Goal: Communication & Community: Answer question/provide support

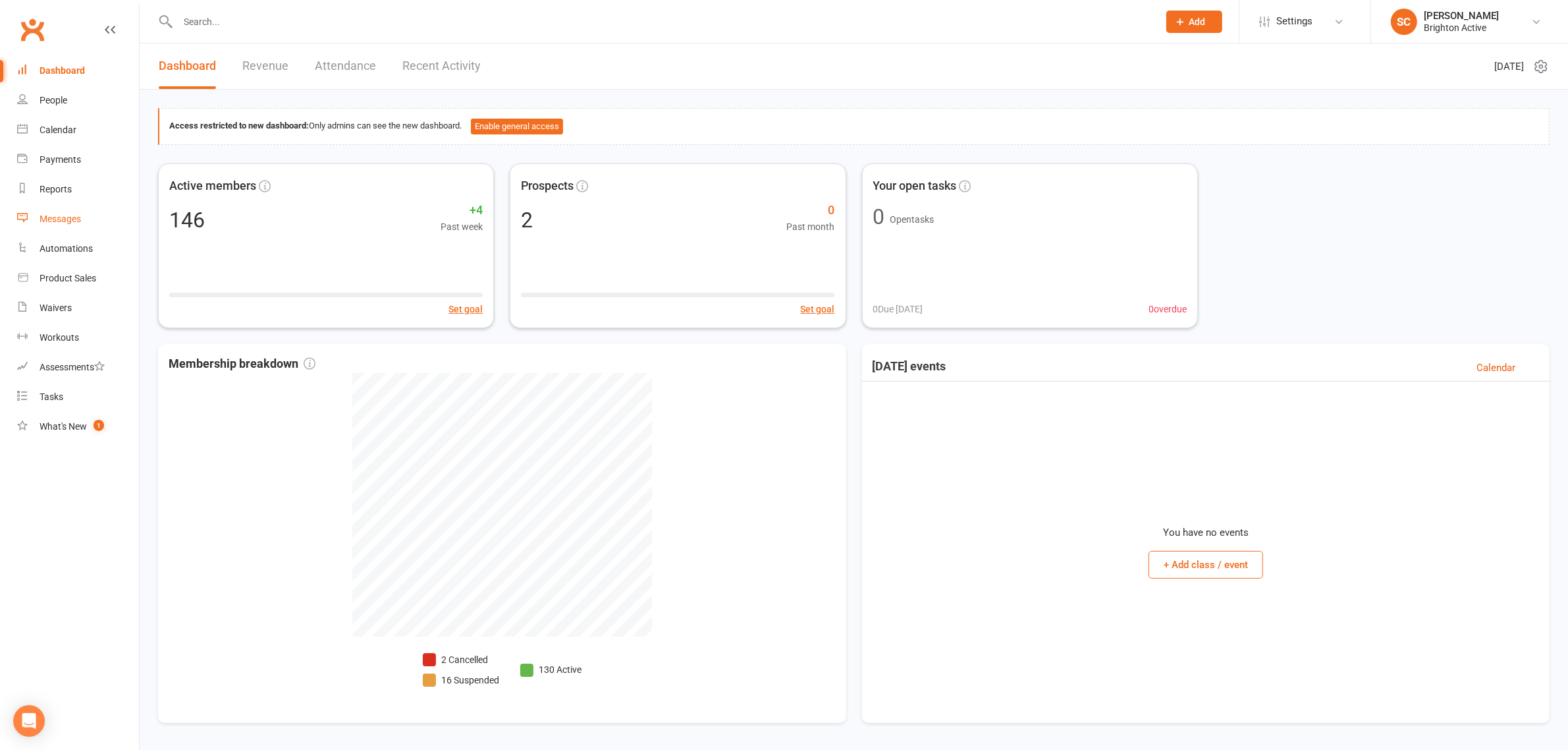
click at [58, 219] on div "Messages" at bounding box center [61, 218] width 42 height 11
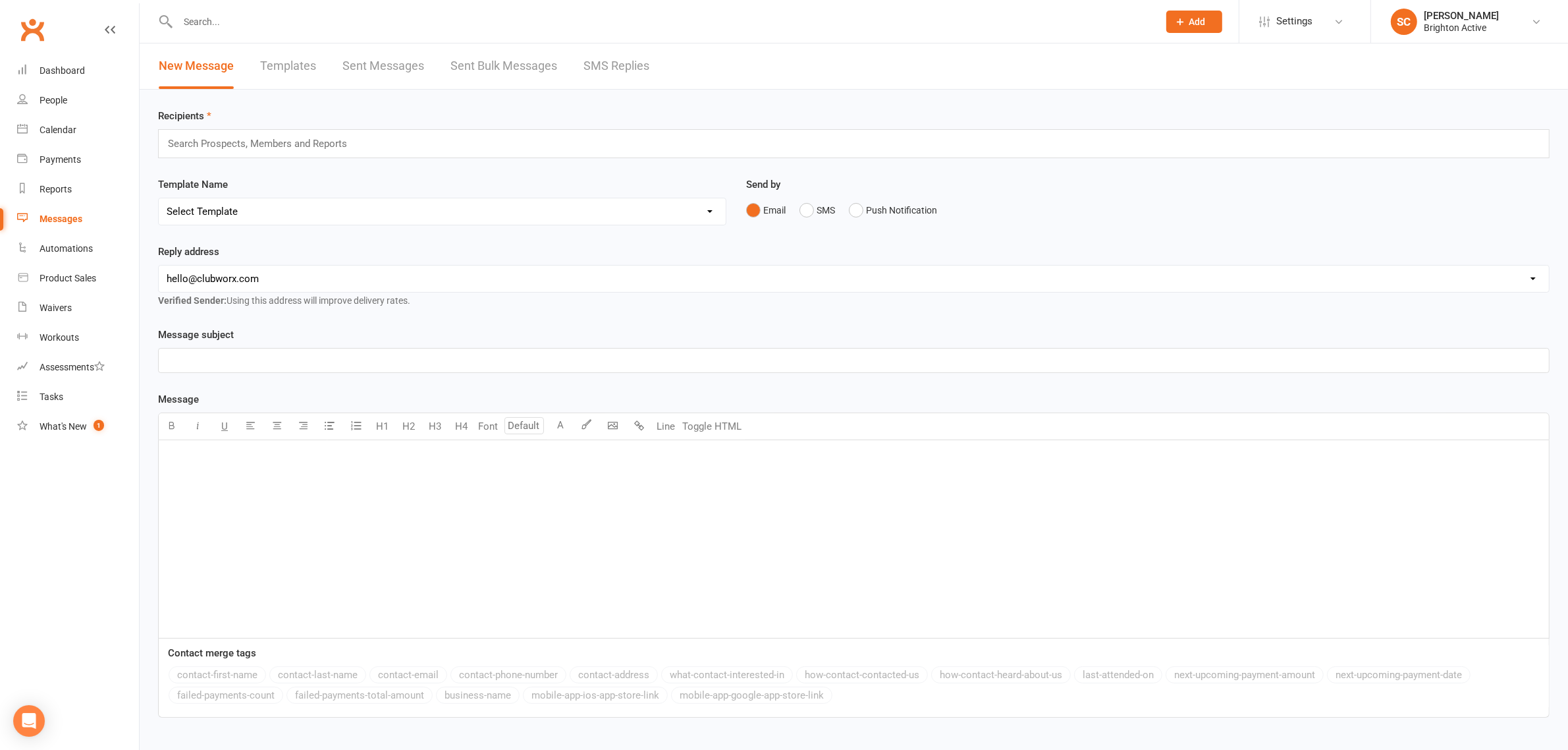
click at [372, 68] on link "Sent Messages" at bounding box center [383, 67] width 82 height 46
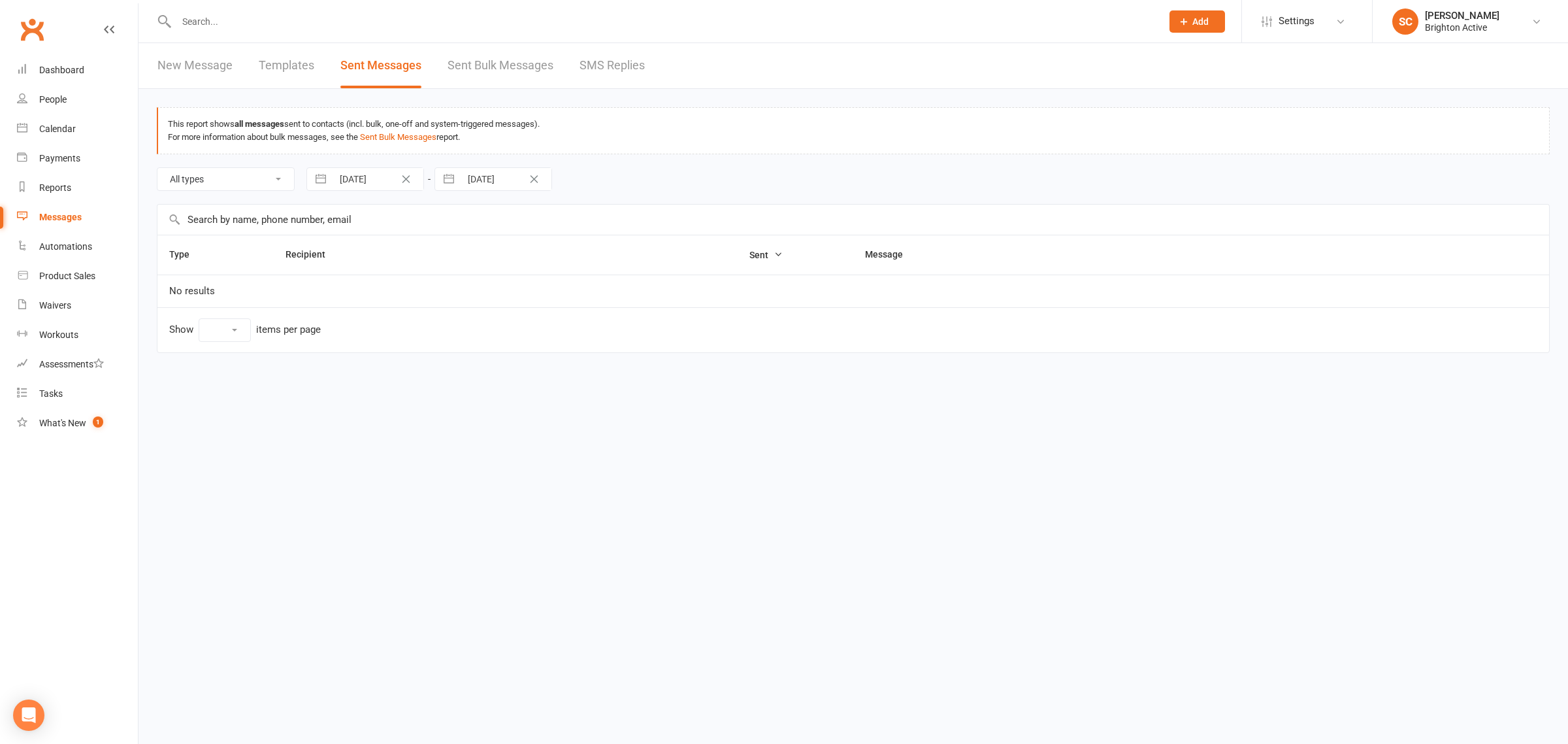
select select "10"
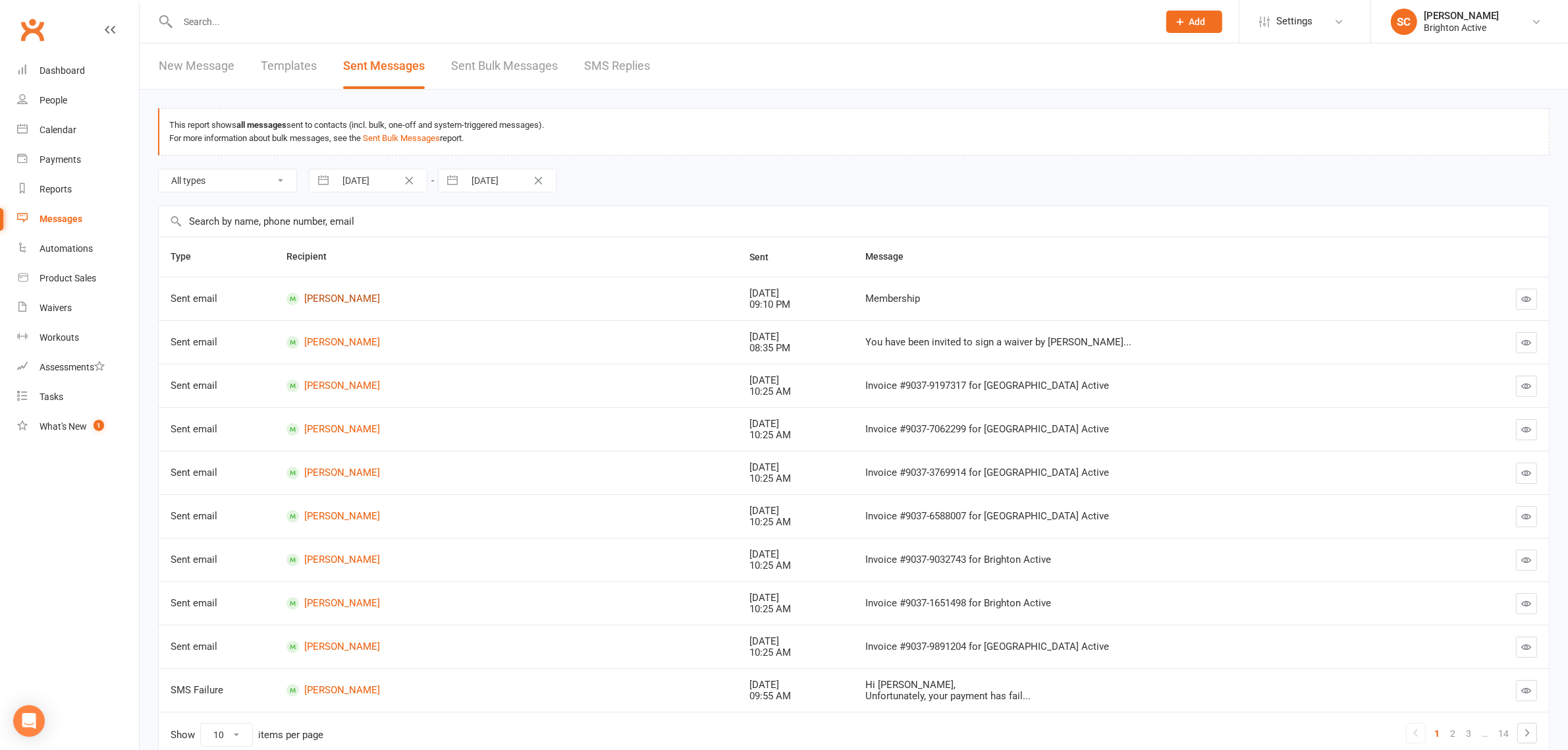
click at [343, 297] on link "[PERSON_NAME]" at bounding box center [507, 299] width 440 height 13
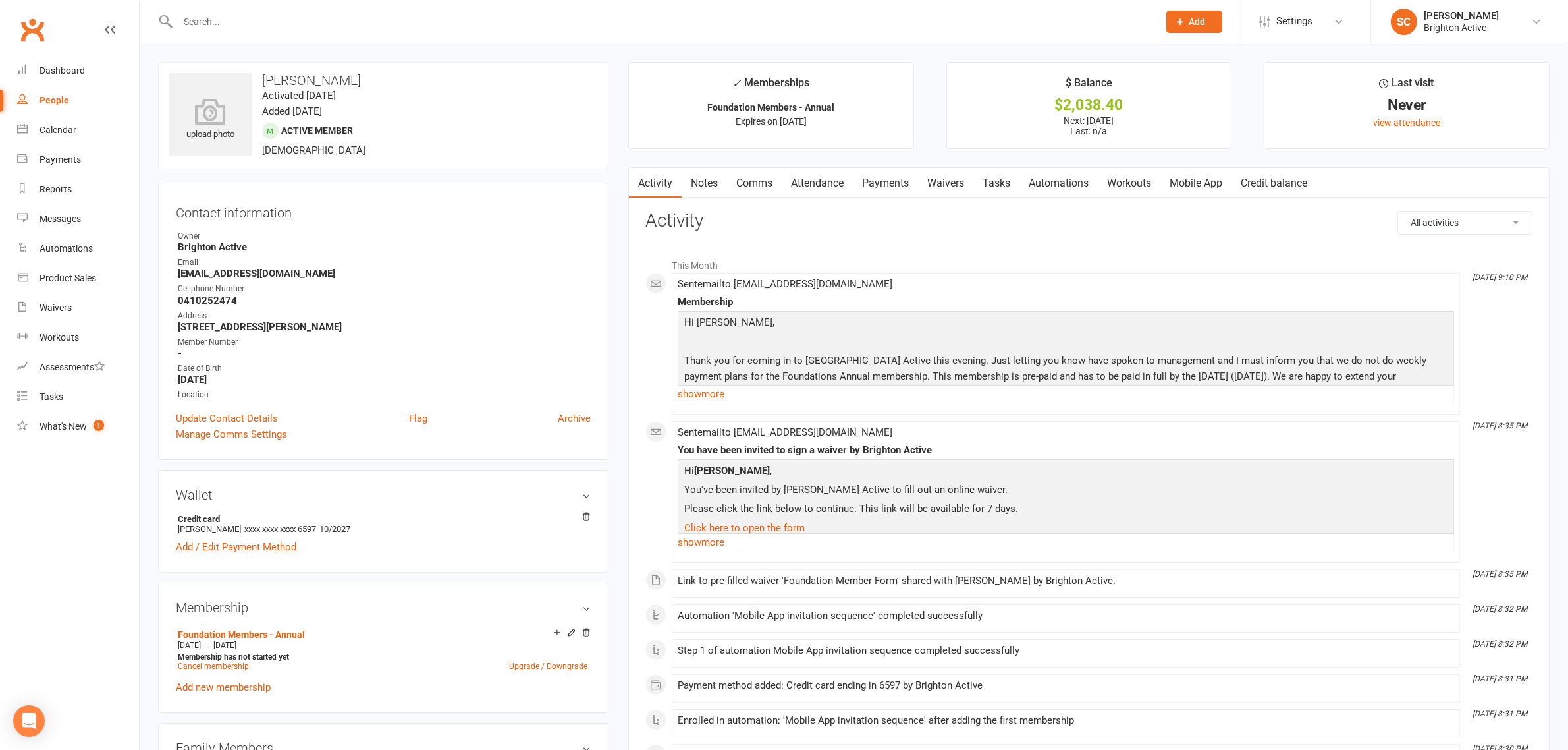
click at [1208, 314] on div "Hi Khatera, Thank you for coming in to Brighton Active this evening. Just letti…" at bounding box center [1066, 357] width 777 height 93
click at [702, 397] on link "show more" at bounding box center [1066, 393] width 777 height 19
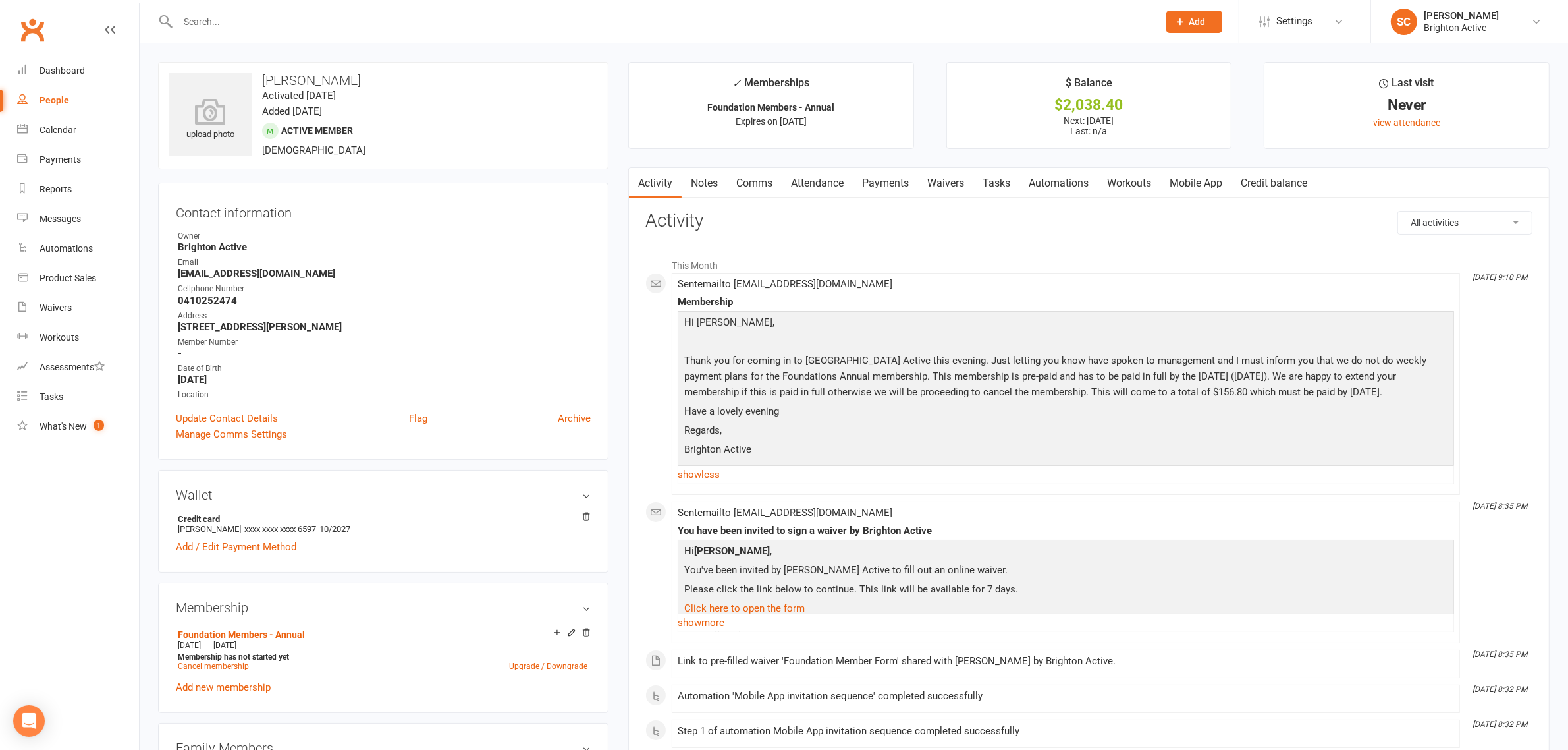
click at [1114, 390] on p "Thank you for coming in to Brighton Active this evening. Just letting you know …" at bounding box center [1065, 377] width 770 height 51
click at [1266, 402] on p "Thank you for coming in to Brighton Active this evening. Just letting you know …" at bounding box center [1065, 377] width 770 height 51
click at [1208, 436] on p "Regards," at bounding box center [1065, 431] width 770 height 19
click at [891, 182] on link "Payments" at bounding box center [885, 183] width 65 height 30
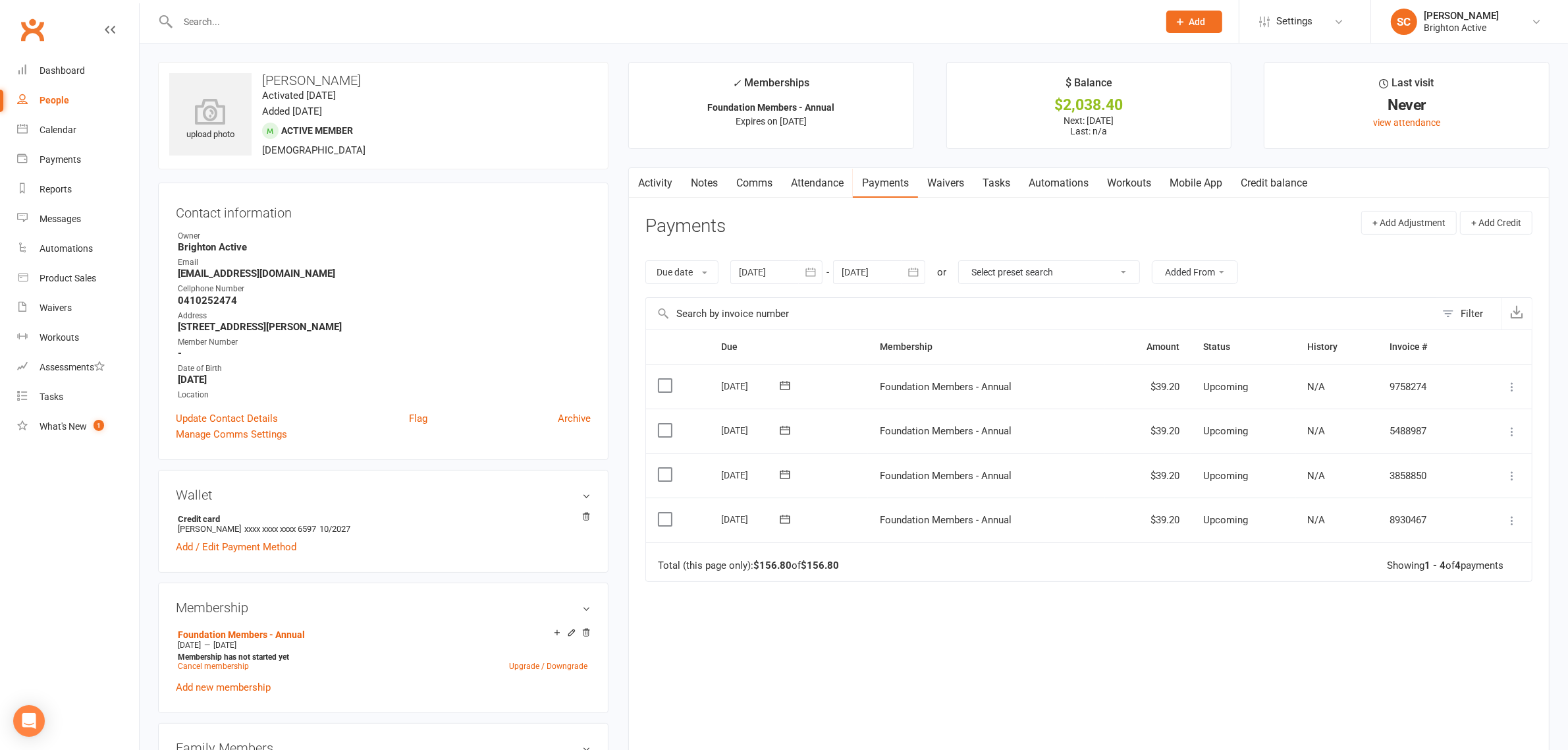
click at [770, 168] on link "Comms" at bounding box center [754, 183] width 55 height 30
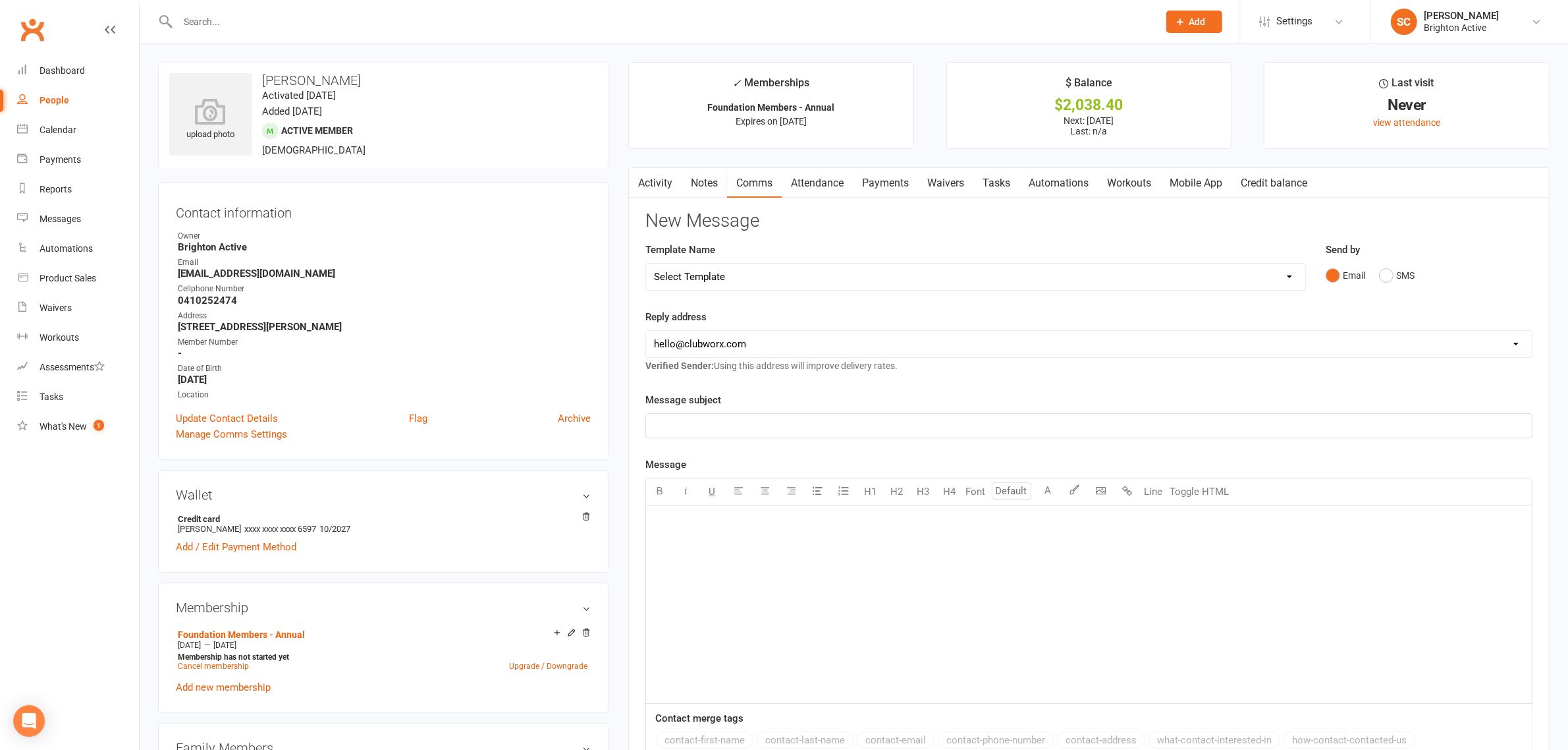
click at [756, 178] on link "Comms" at bounding box center [754, 183] width 55 height 30
click at [657, 182] on link "Activity" at bounding box center [655, 183] width 53 height 30
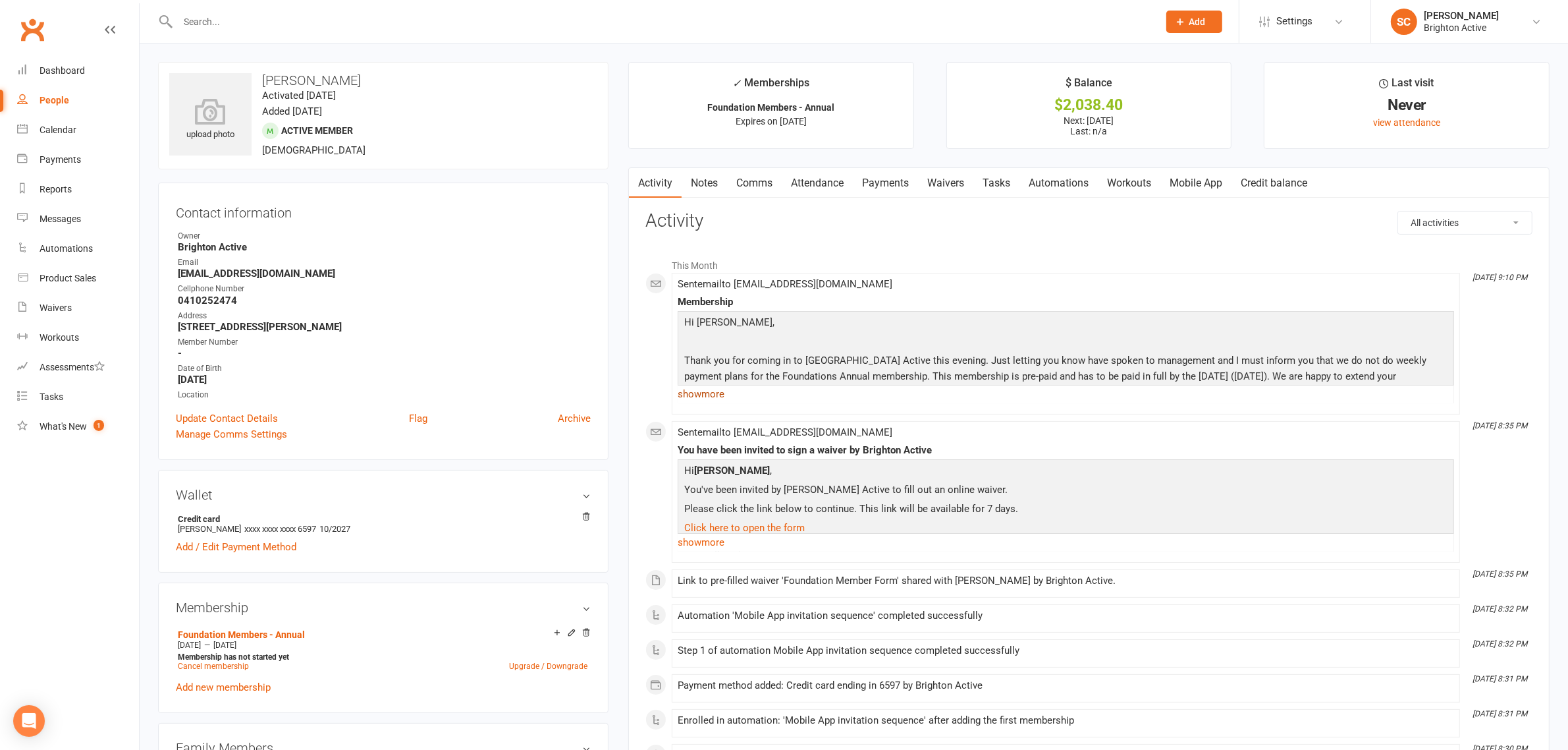
click at [710, 395] on link "show more" at bounding box center [1066, 393] width 777 height 19
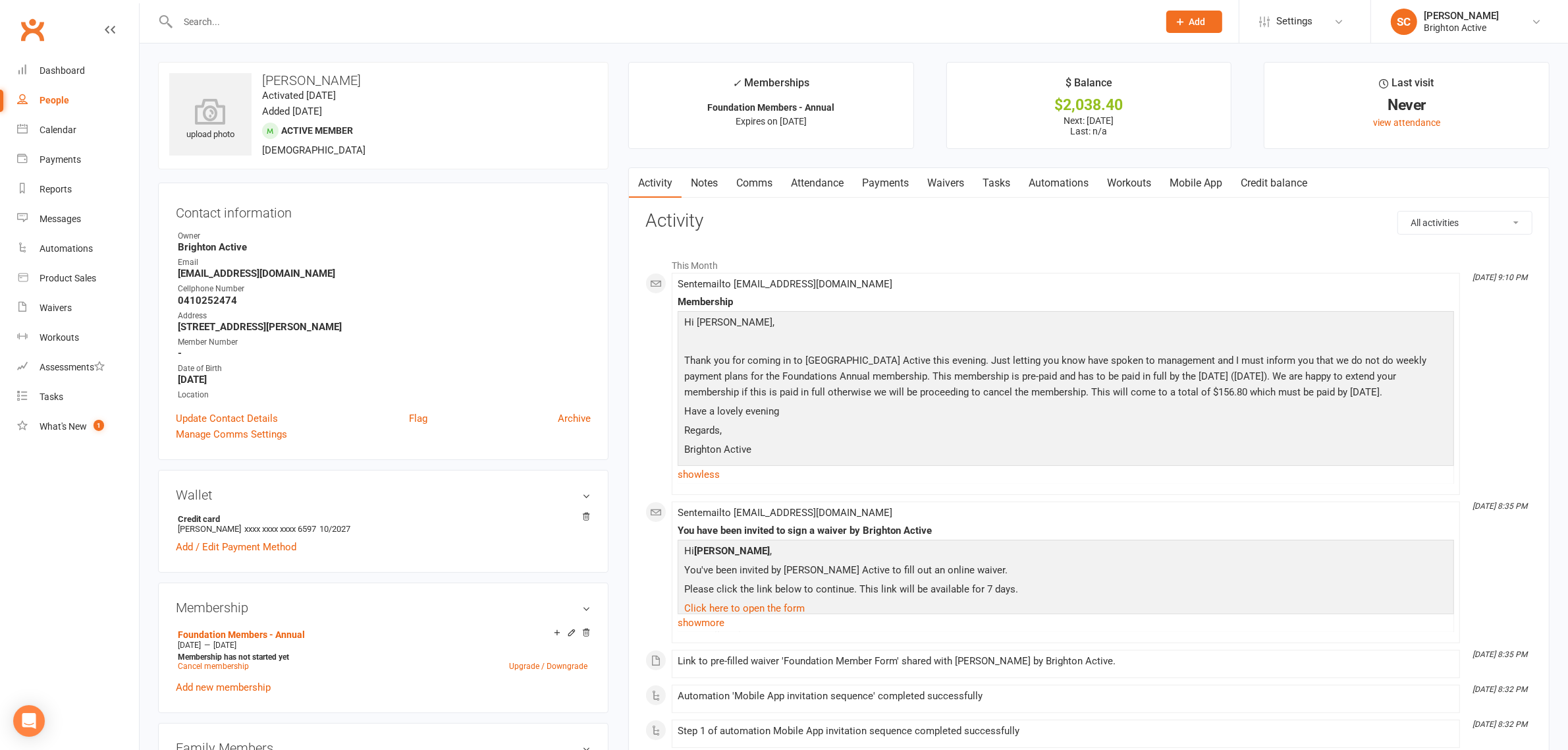
click at [875, 193] on link "Payments" at bounding box center [885, 183] width 65 height 30
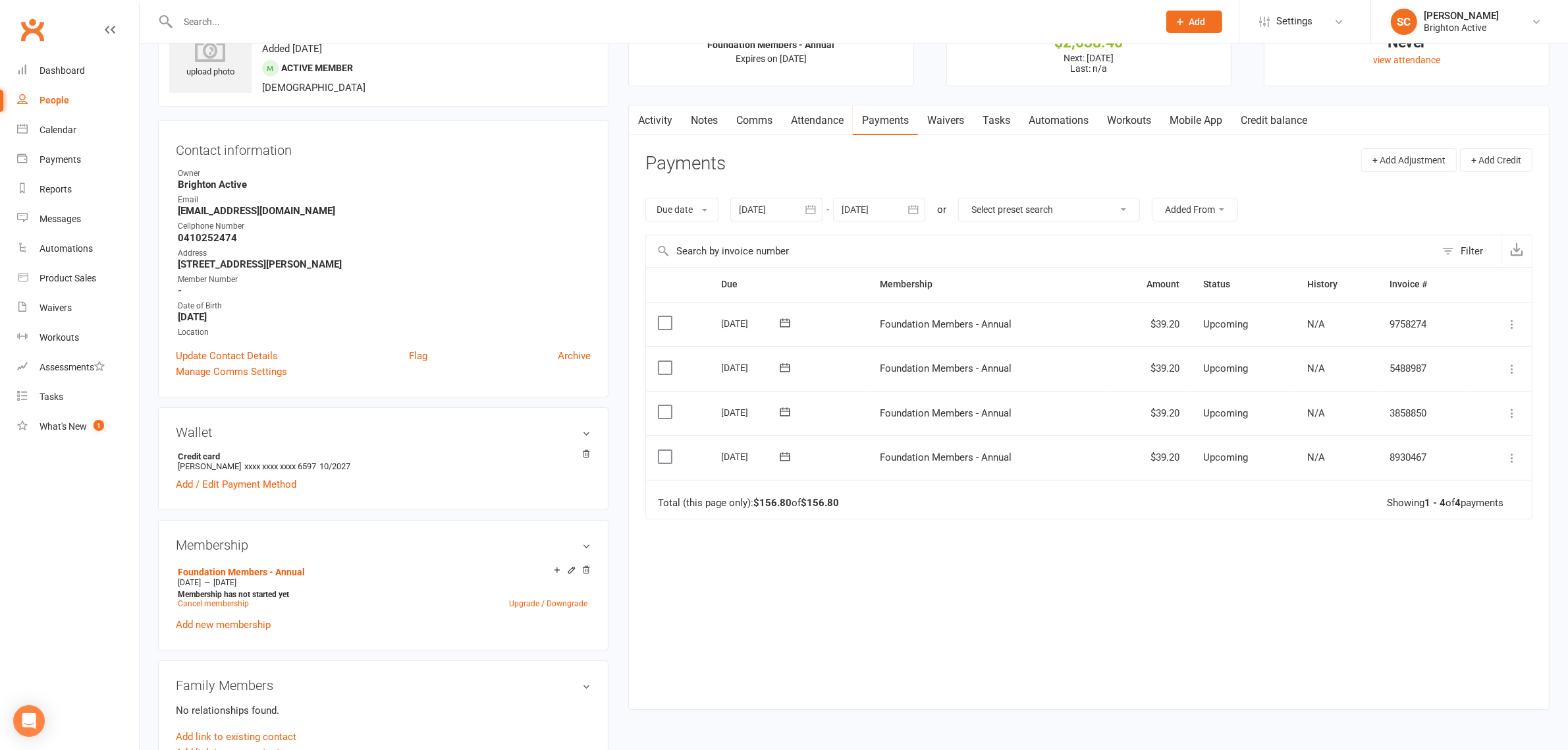
scroll to position [64, 0]
click at [1167, 552] on div "Due Contact Membership Amount Status History Invoice # Select this 05 Oct 2025 …" at bounding box center [1088, 477] width 887 height 422
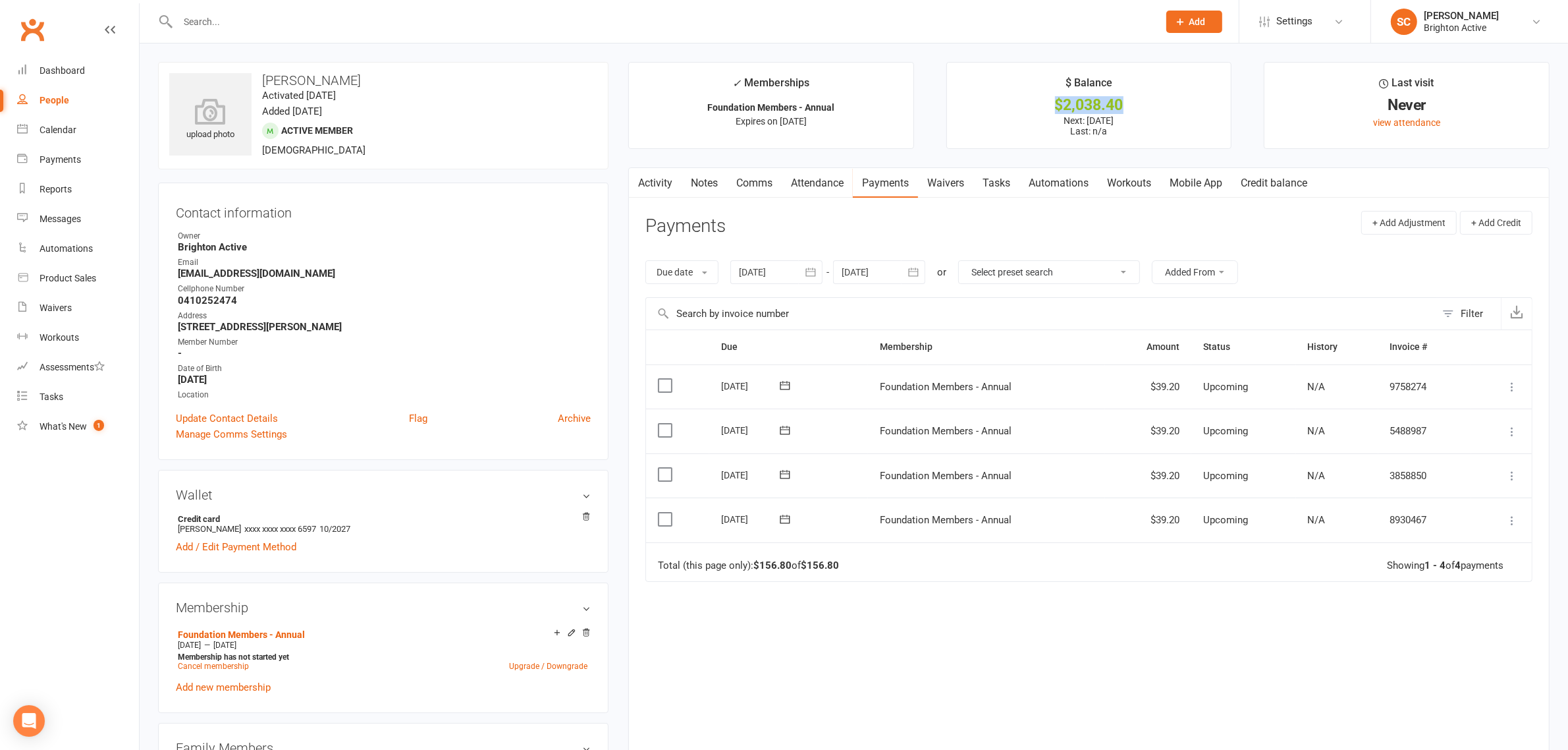
click at [1127, 99] on li "$ Balance $2,038.40 Next: 14 Sep 2025 Last: n/a" at bounding box center [1089, 105] width 286 height 87
copy li "$2,038.40"
click at [771, 178] on link "Comms" at bounding box center [754, 183] width 55 height 30
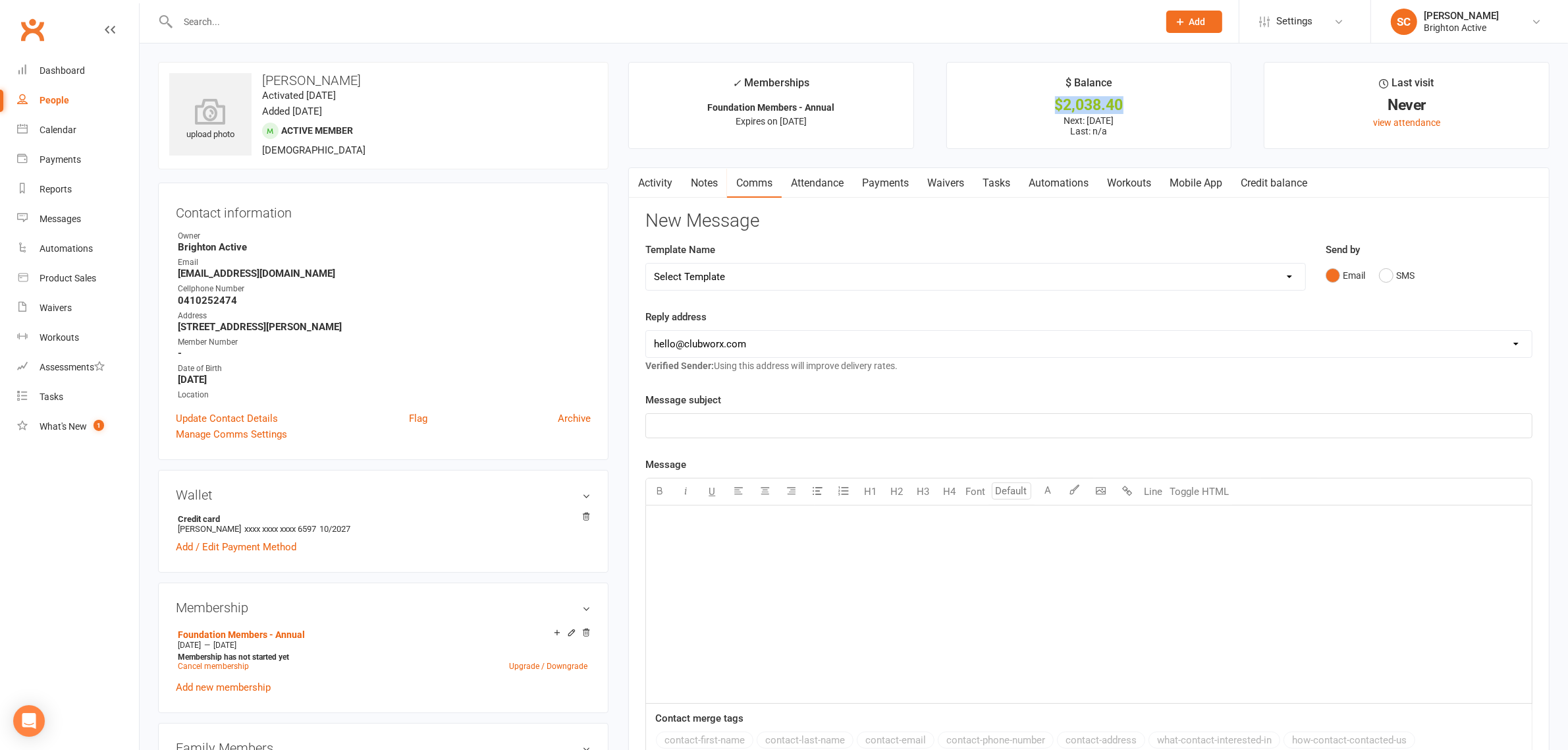
click at [851, 274] on select "Select Template [SMS] [Default template - review before using] Appointment remi…" at bounding box center [976, 277] width 659 height 26
click at [851, 282] on select "Select Template [SMS] [Default template - review before using] Appointment remi…" at bounding box center [976, 277] width 659 height 26
click at [890, 348] on select "hello@clubworx.com info@brightonactive.com.au sunil.choudhary@accor.com celia@o…" at bounding box center [1089, 344] width 886 height 26
select select "1"
click at [646, 332] on select "hello@clubworx.com info@brightonactive.com.au sunil.choudhary@accor.com celia@o…" at bounding box center [1089, 344] width 886 height 26
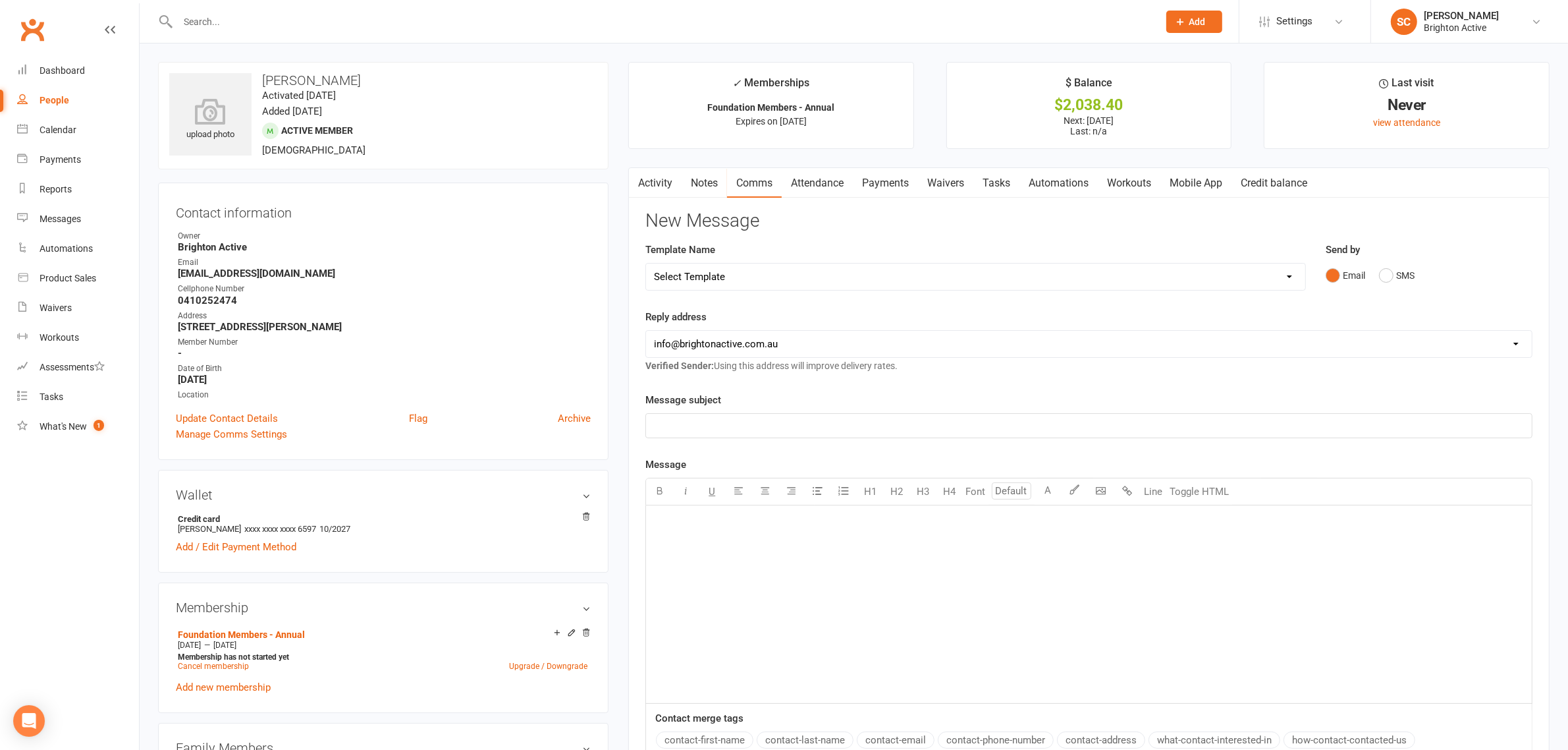
click at [841, 429] on p "﻿" at bounding box center [1089, 425] width 870 height 16
click at [776, 528] on p "﻿" at bounding box center [1089, 522] width 870 height 16
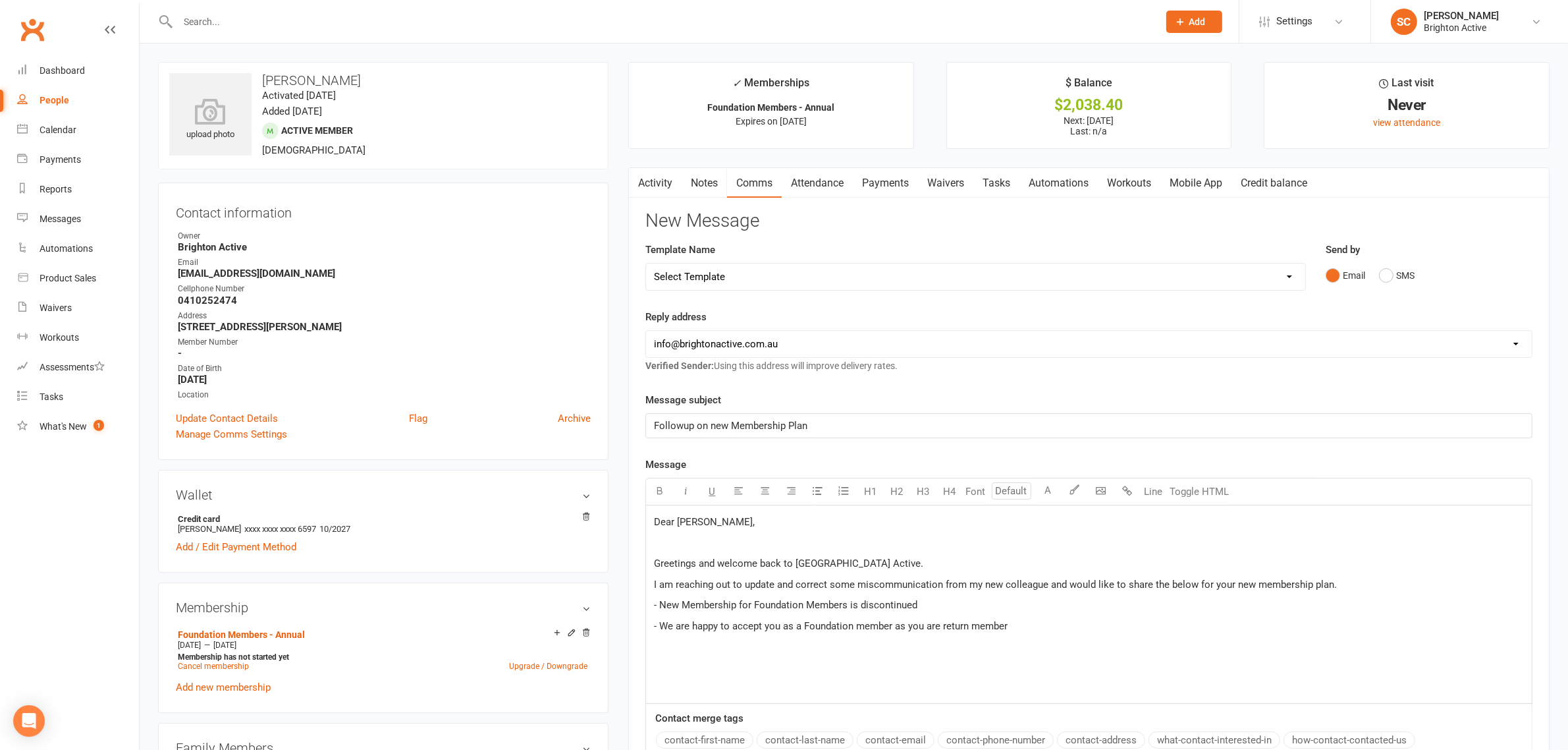
click at [784, 625] on span "- We are happy to accept you as a Foundation member as you are return member" at bounding box center [830, 626] width 353 height 12
click at [896, 627] on span "- We are happy to accept you as a Foundation member as you are return member" at bounding box center [830, 626] width 353 height 12
click at [1153, 632] on p "- We are happy to accept you as a Foundation member as a loyalty gesture consid…" at bounding box center [1089, 626] width 870 height 16
click at [662, 649] on span "- payment needs to be made in full as Foundation membership is only Annual paym…" at bounding box center [843, 646] width 378 height 12
click at [1060, 645] on p "- Payment needs to be made in full as Foundation membership is only Annual paym…" at bounding box center [1089, 646] width 870 height 16
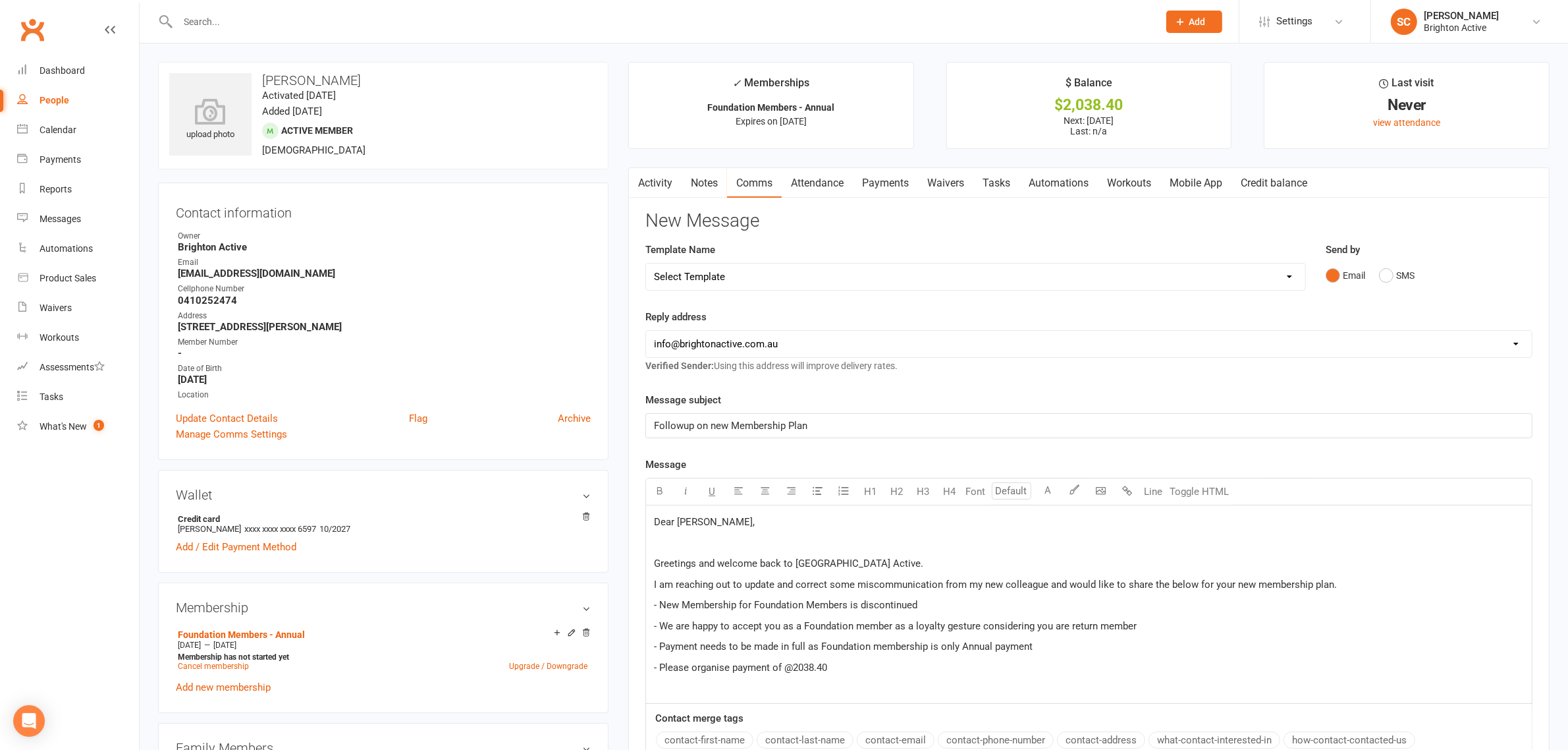
click at [795, 674] on p "- Please organise payment of @2038.40" at bounding box center [1089, 667] width 870 height 16
click at [846, 666] on p "- Please organise payment of $2038.40" at bounding box center [1089, 667] width 870 height 16
click at [863, 665] on span "- Please organise payment of $2038.40 by 13th 5pm Saturday" at bounding box center [783, 667] width 258 height 12
click at [980, 666] on p "- Please organise payment of $2038.40 by 13th September 5pm Saturday" at bounding box center [1089, 667] width 870 height 16
click at [655, 425] on span "Followup on new Membership Plan" at bounding box center [731, 425] width 153 height 12
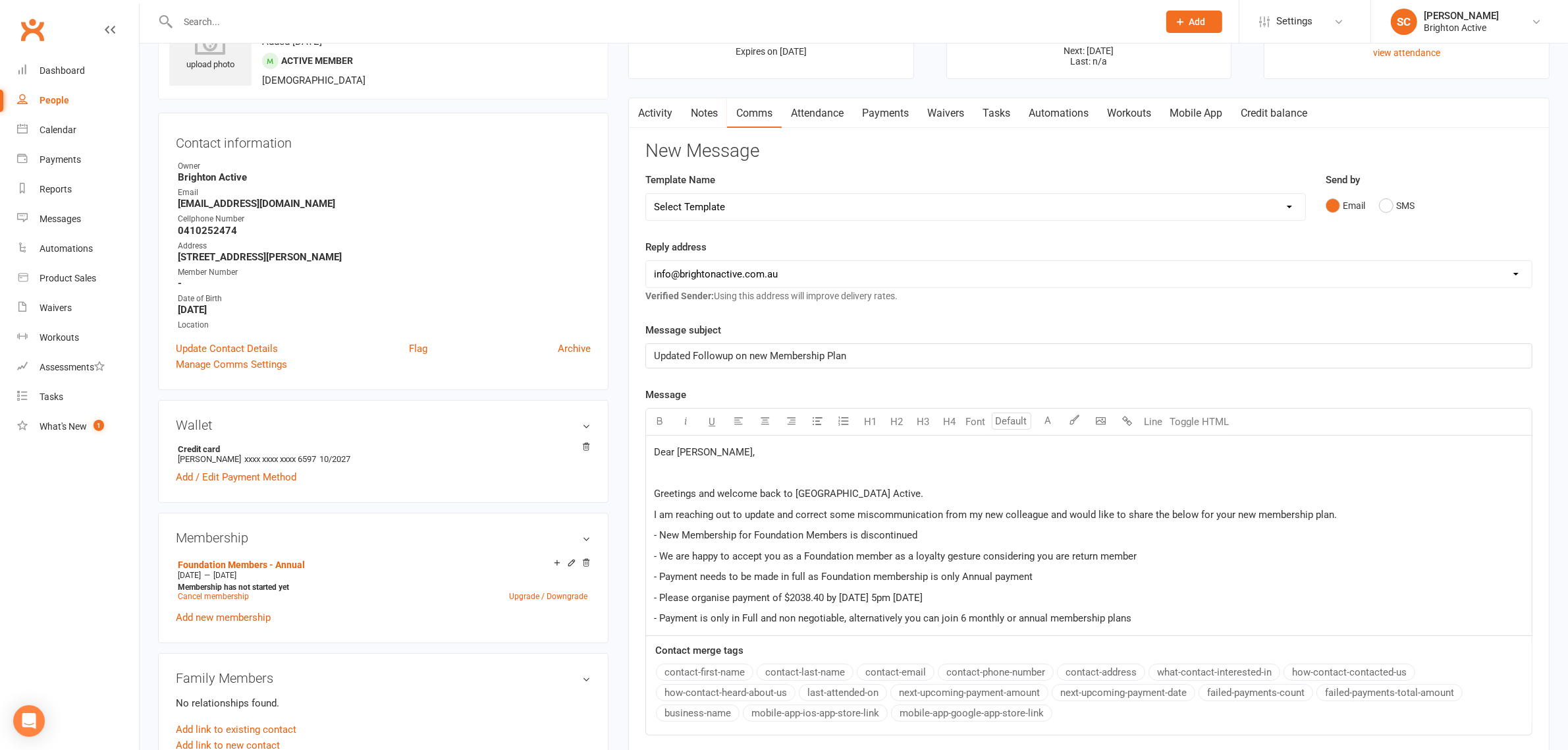
scroll to position [71, 0]
click at [1140, 613] on p "- Payment is only in Full and non negotiable, alternatively you can join 6 mont…" at bounding box center [1089, 617] width 870 height 16
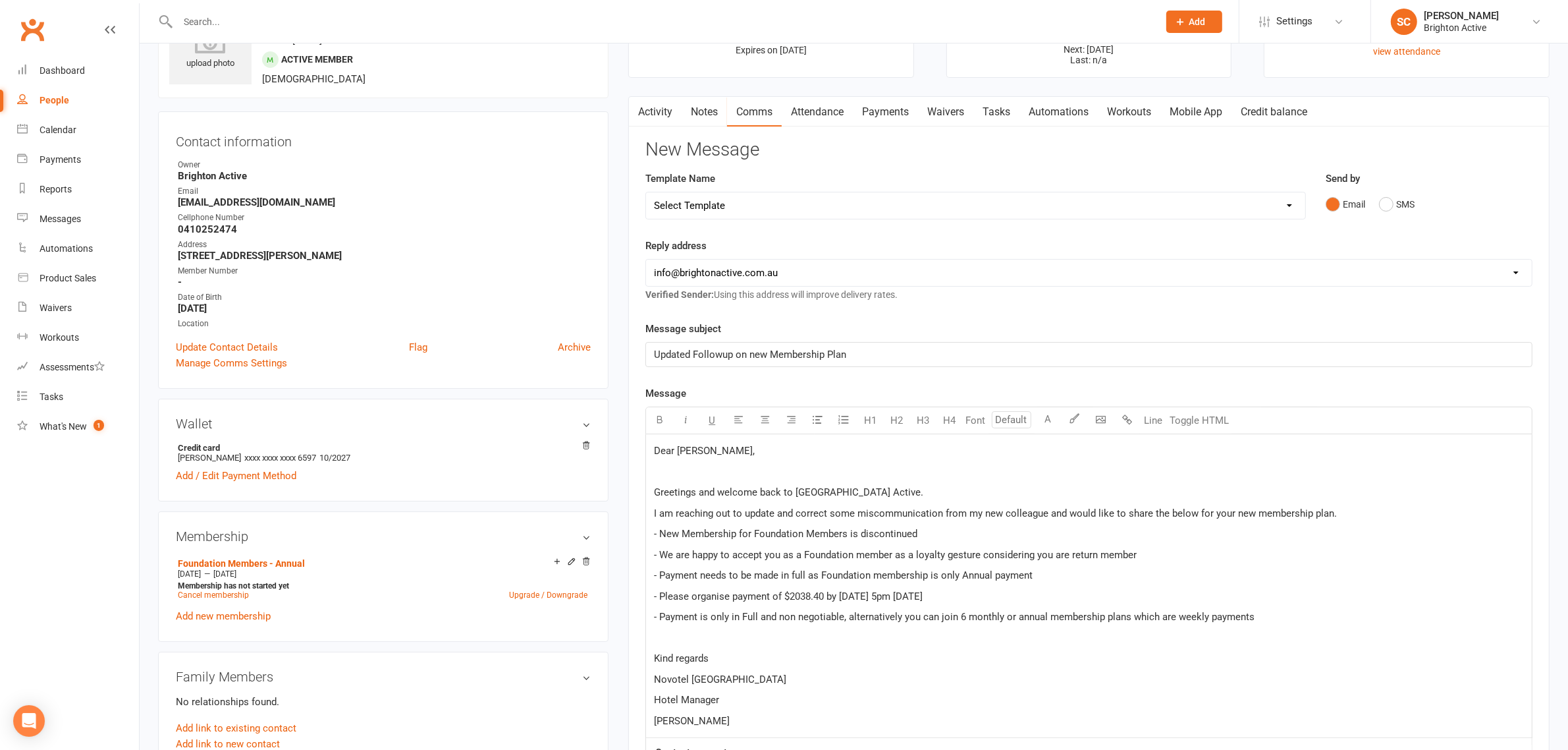
click at [1329, 512] on span "I am reaching out to update and correct some miscommunication from my new colle…" at bounding box center [996, 513] width 683 height 12
click at [952, 533] on p "- New Membership for Foundation Members is discontinued" at bounding box center [1089, 534] width 870 height 16
click at [929, 574] on span "- Payment needs to be made in full as Foundation membership is only Annual paym…" at bounding box center [843, 576] width 378 height 12
click at [984, 574] on span "- Payment needs to be made in full as Foundation membership as it is only Annua…" at bounding box center [854, 576] width 400 height 12
click at [1266, 621] on p "- Payment is only in Full and non negotiable, alternatively you can join 6 mont…" at bounding box center [1089, 617] width 870 height 16
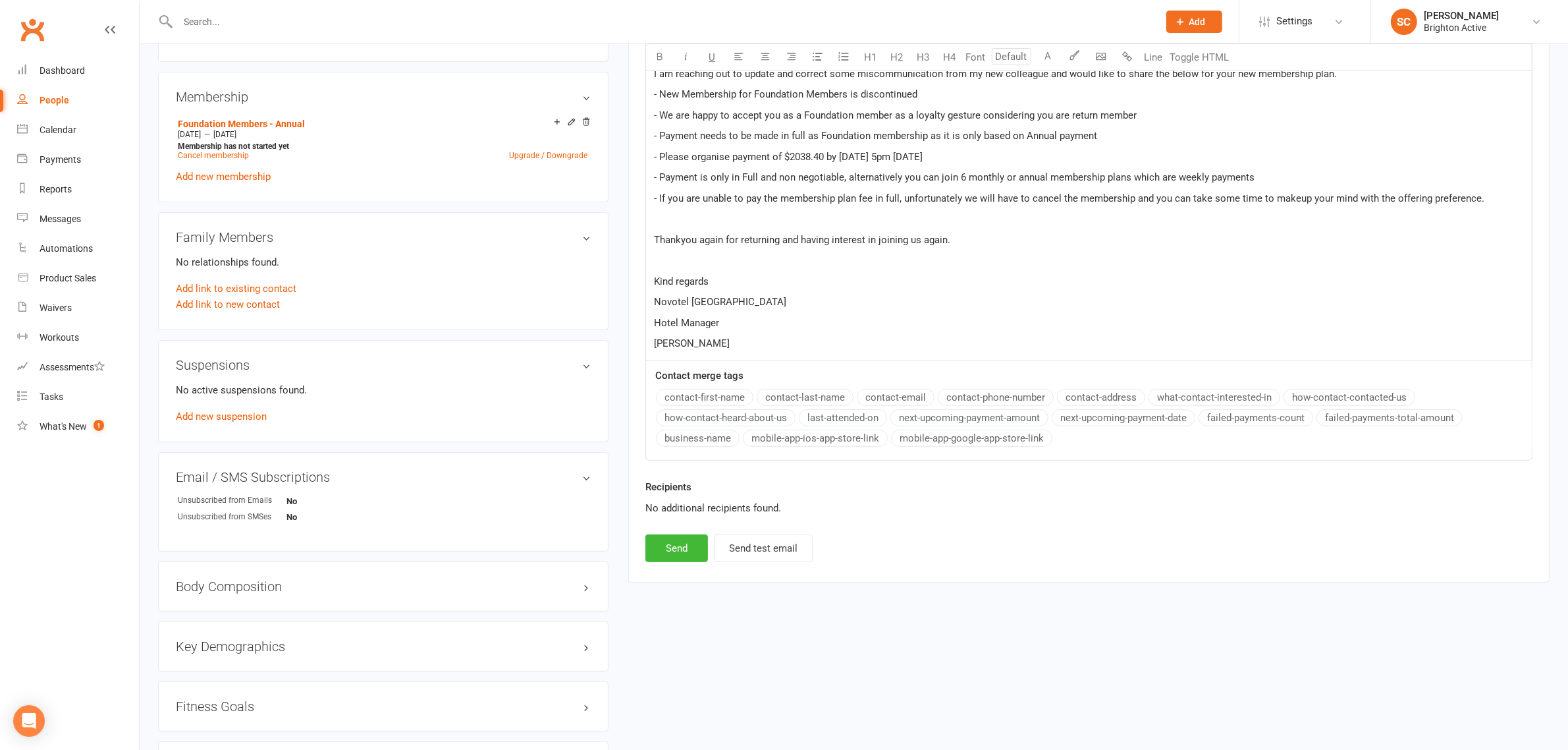
scroll to position [564, 0]
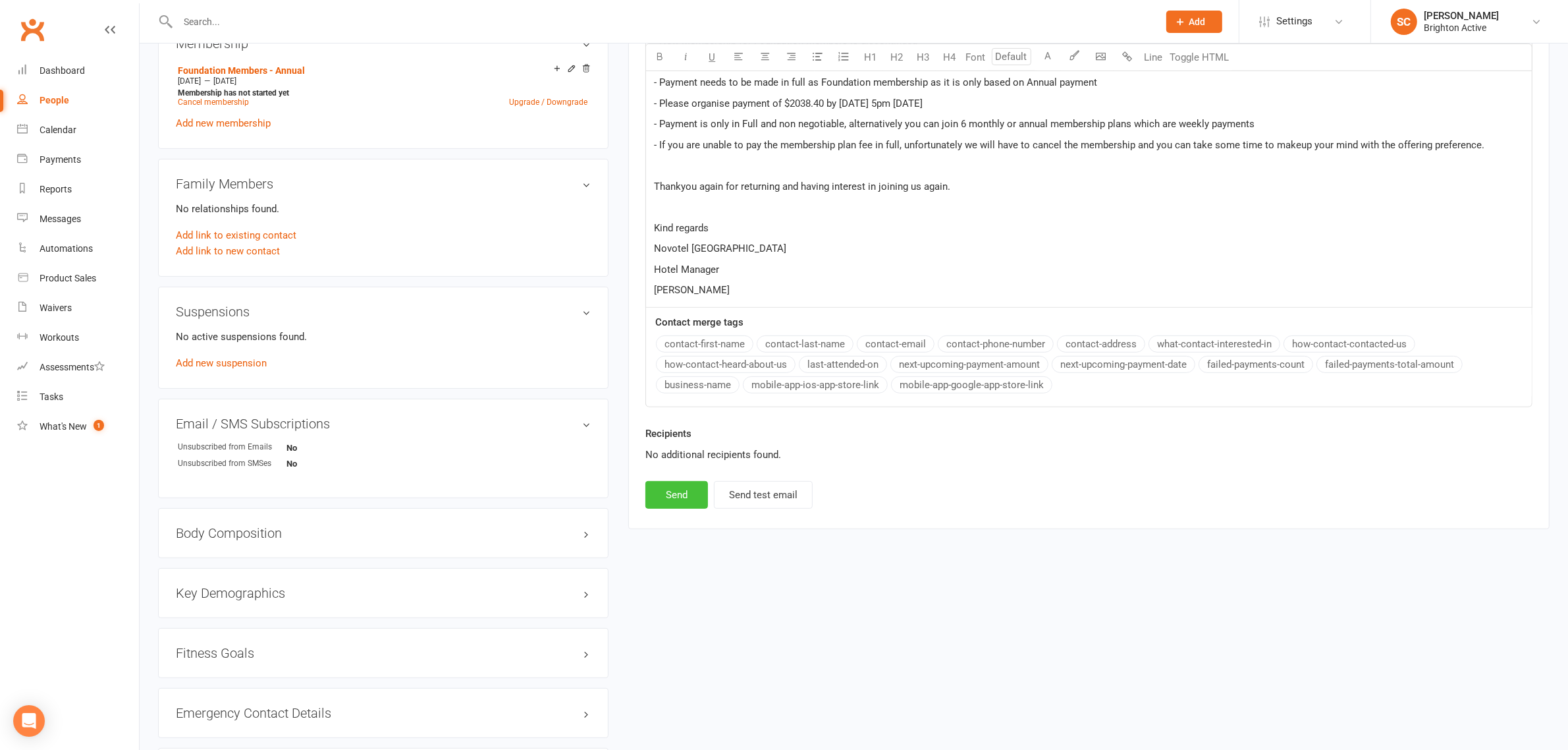
click at [676, 497] on button "Send" at bounding box center [676, 495] width 63 height 28
select select "0"
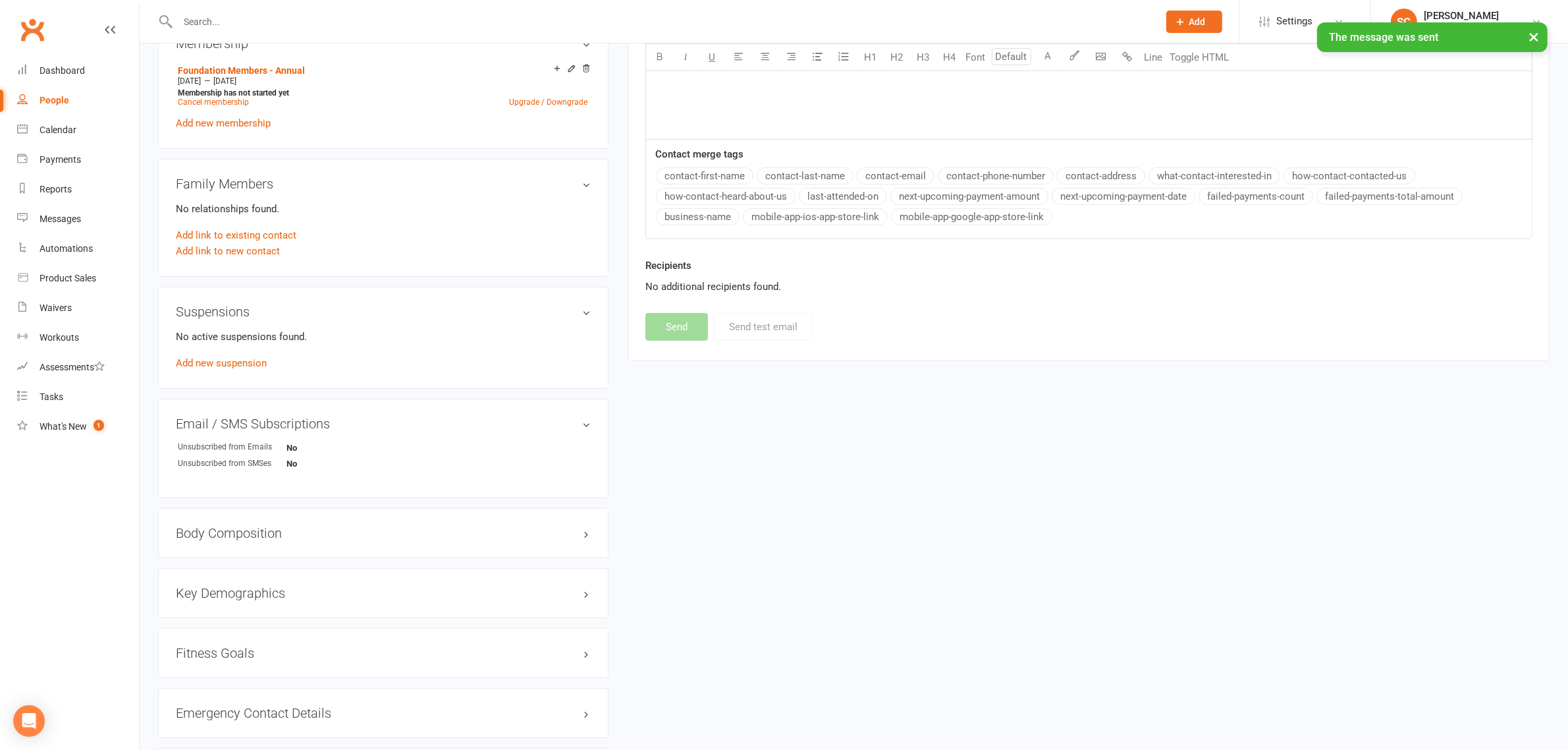
click at [61, 94] on link "People" at bounding box center [78, 101] width 121 height 30
select select "100"
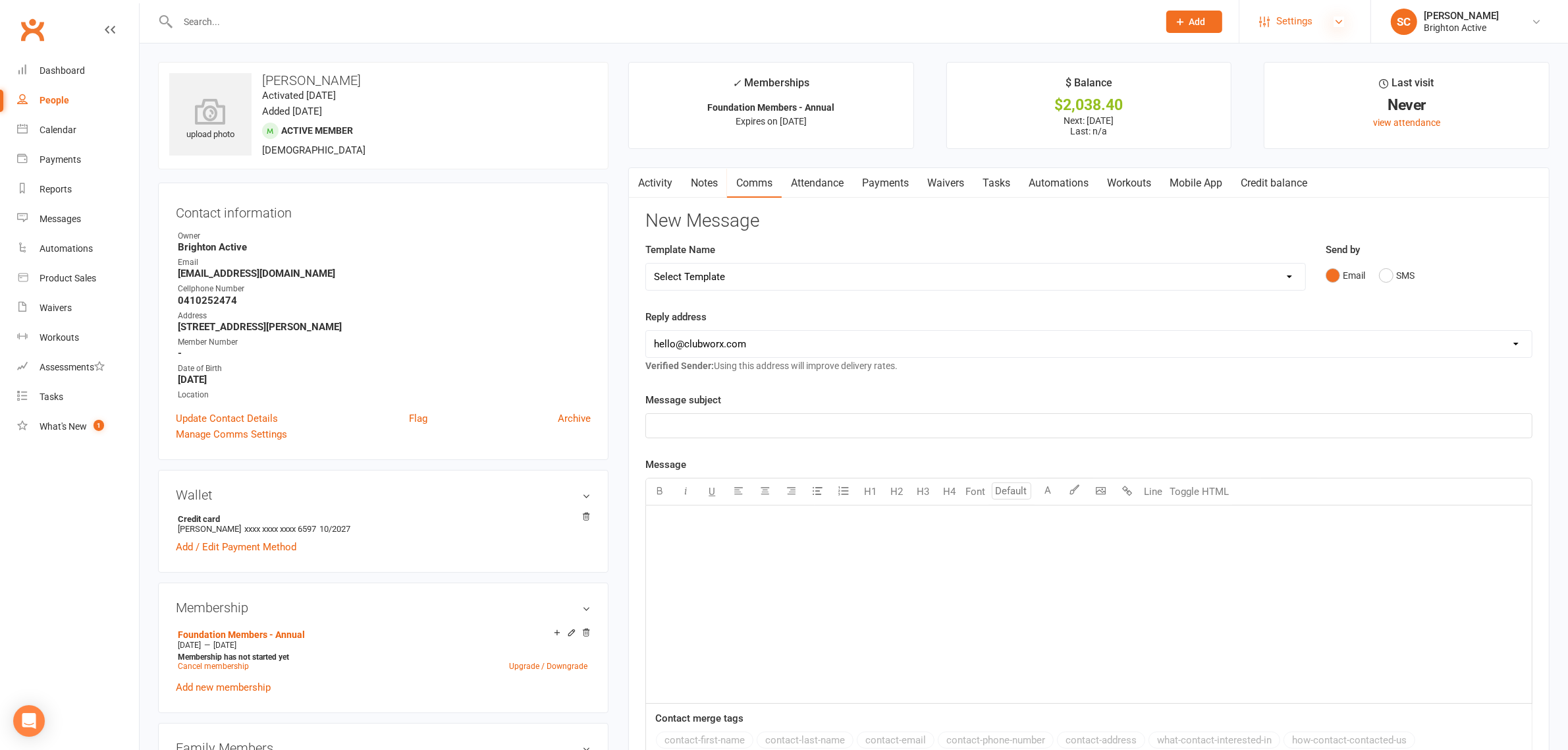
click at [1336, 23] on icon at bounding box center [1339, 22] width 11 height 11
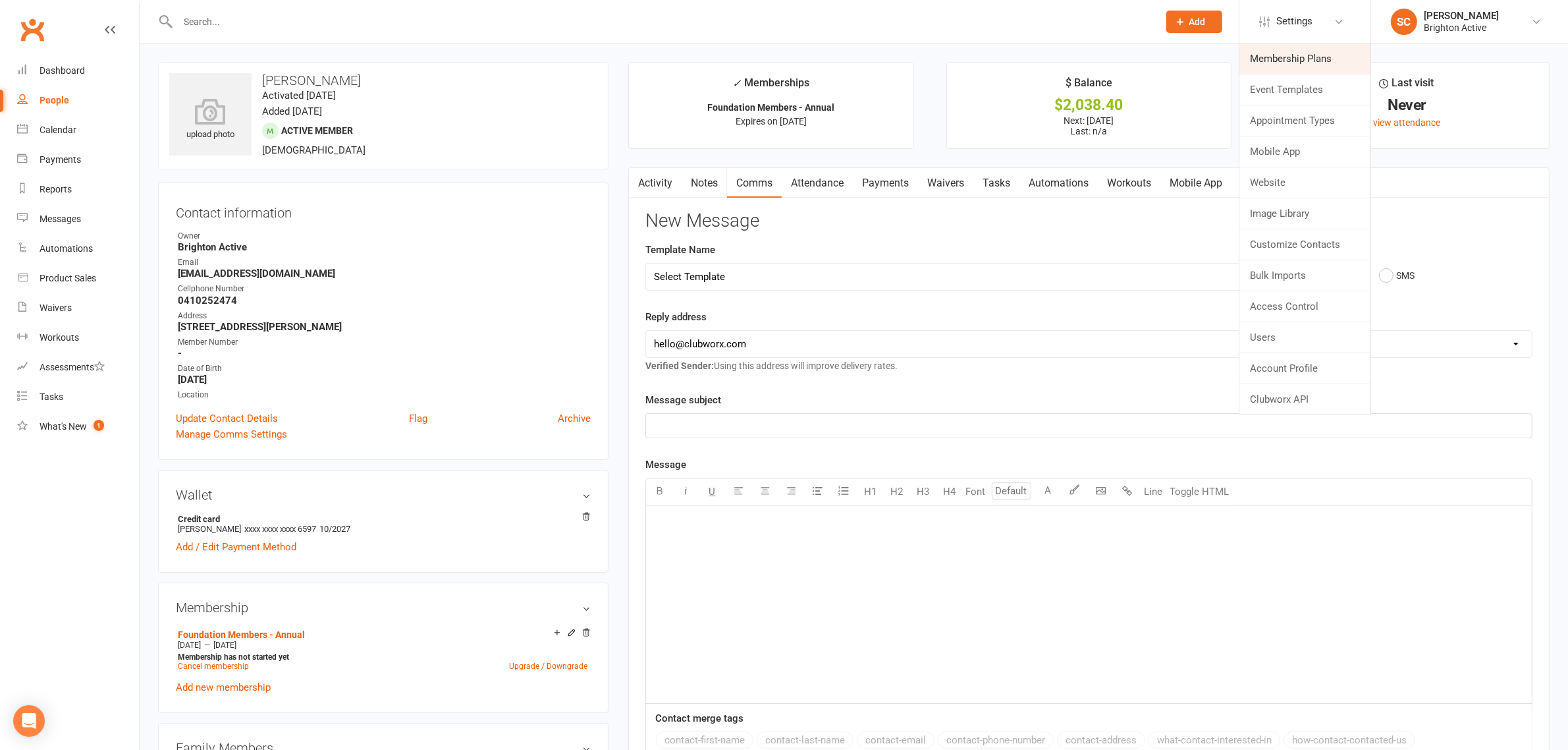
click at [1314, 60] on link "Membership Plans" at bounding box center [1305, 59] width 131 height 30
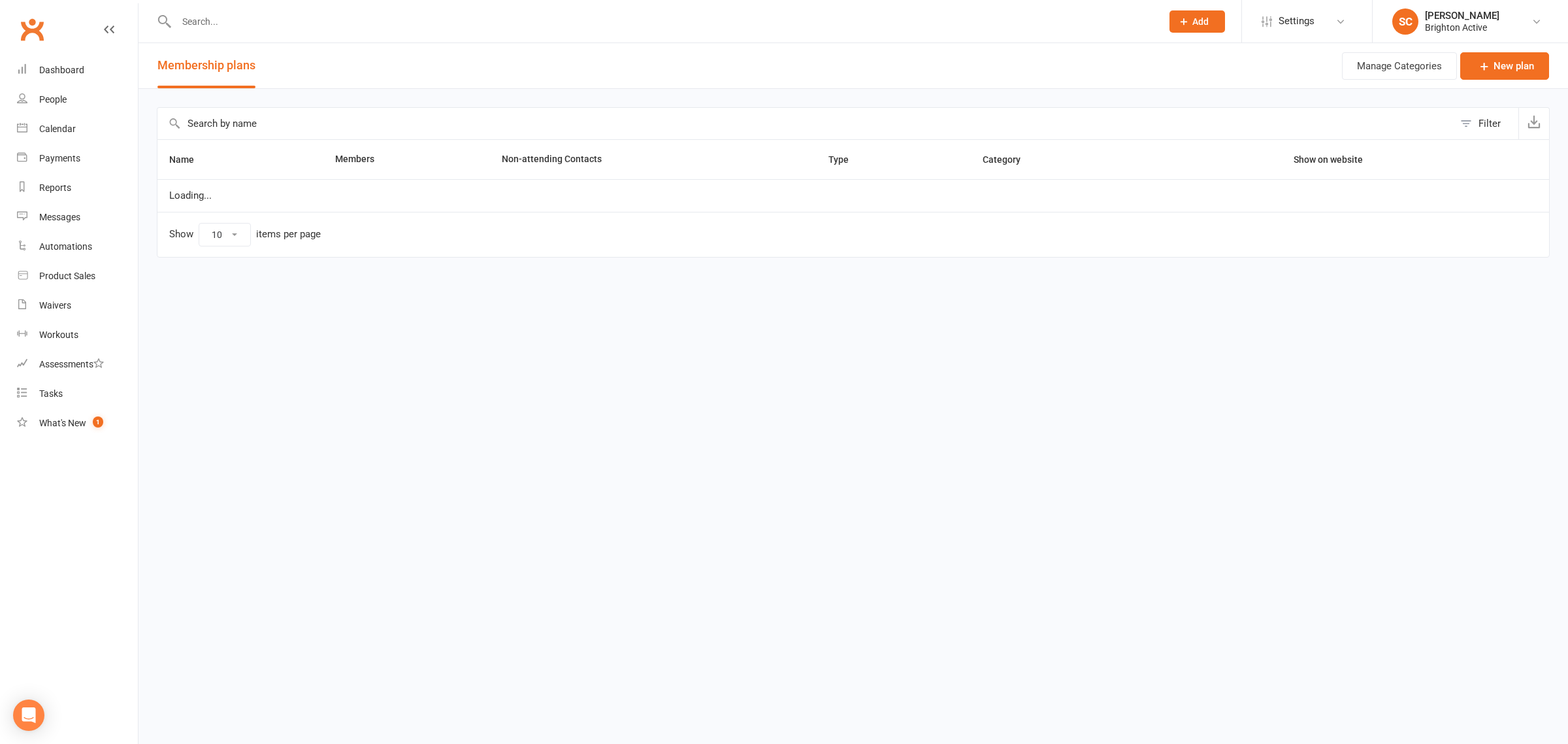
select select "50"
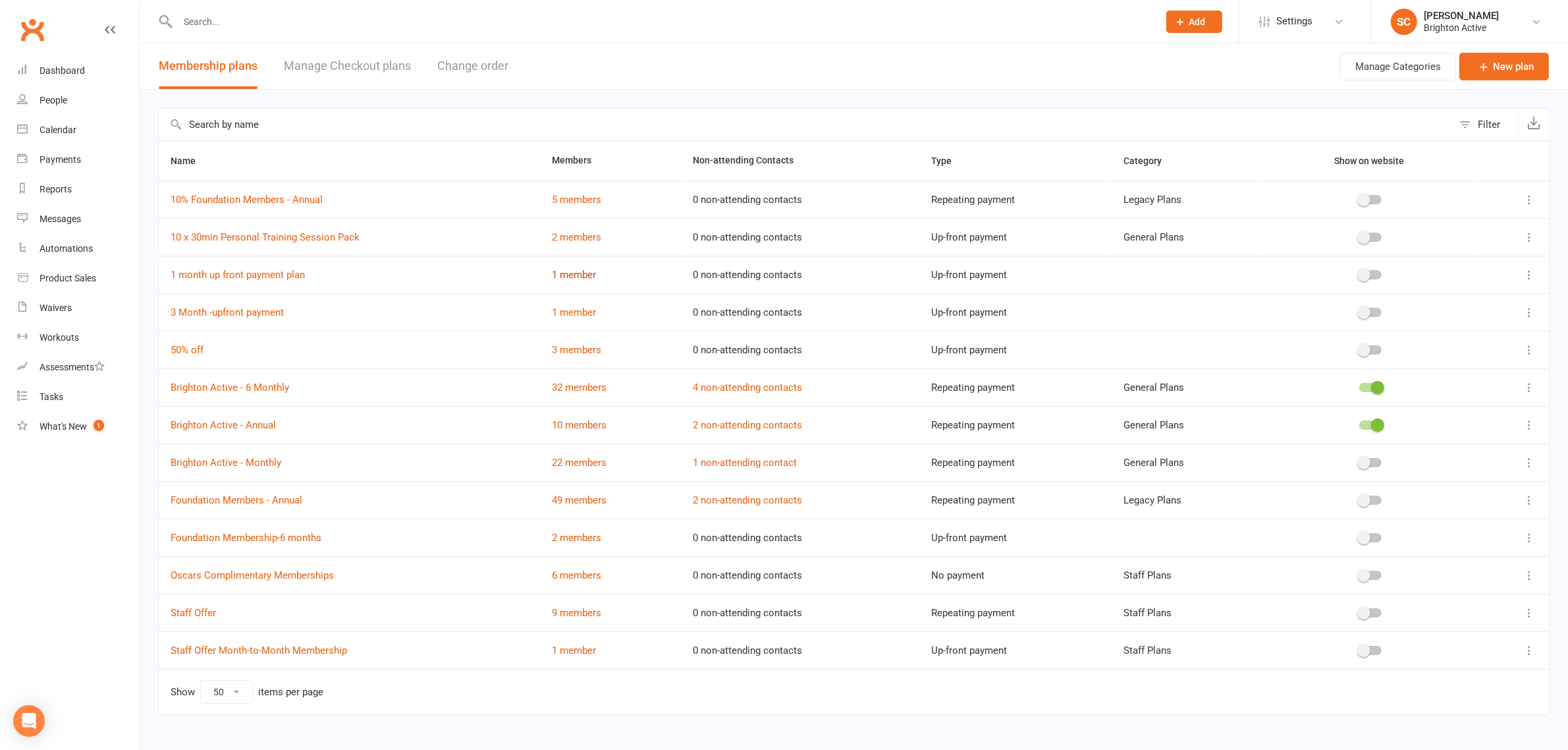
click at [575, 272] on link "1 member" at bounding box center [573, 275] width 44 height 12
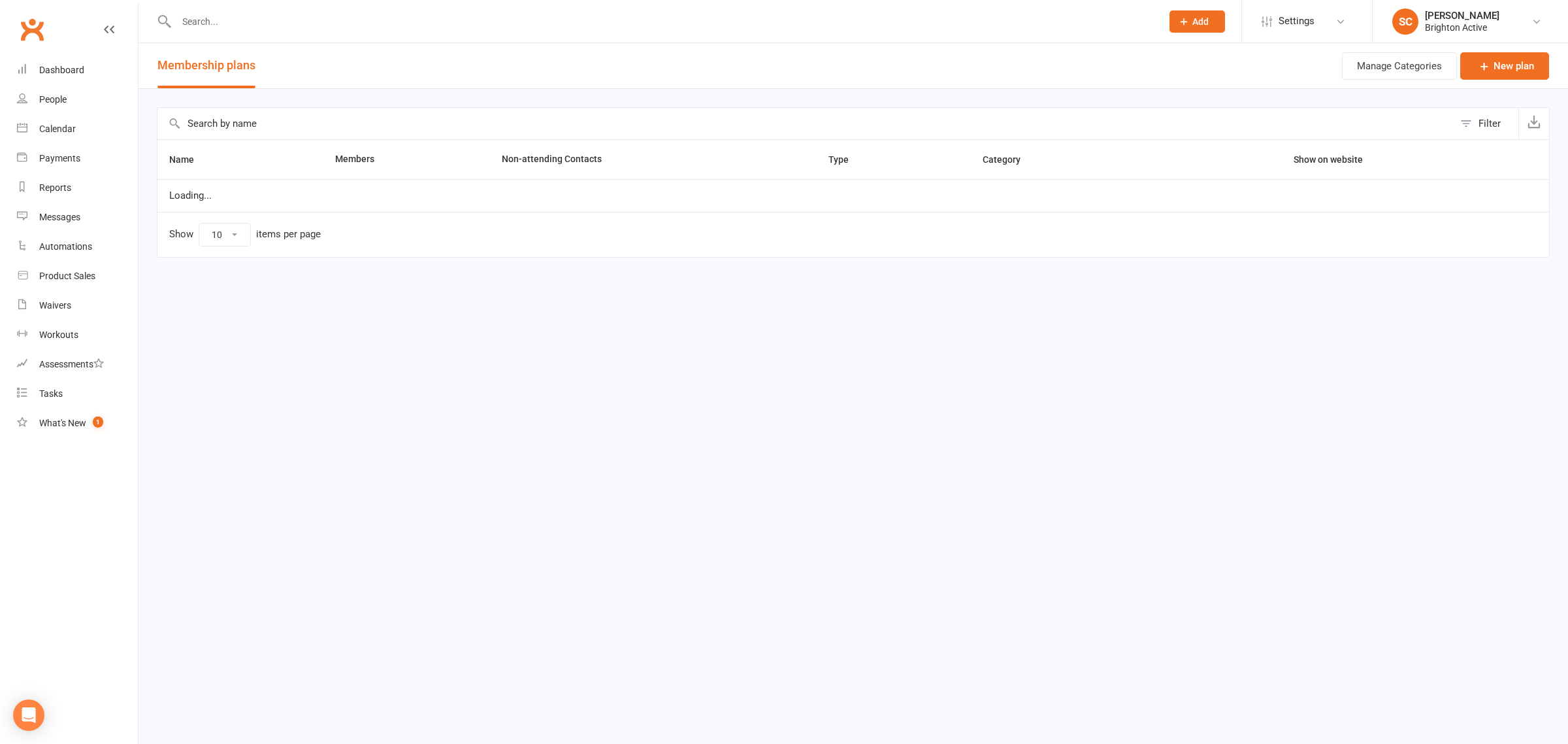
select select "50"
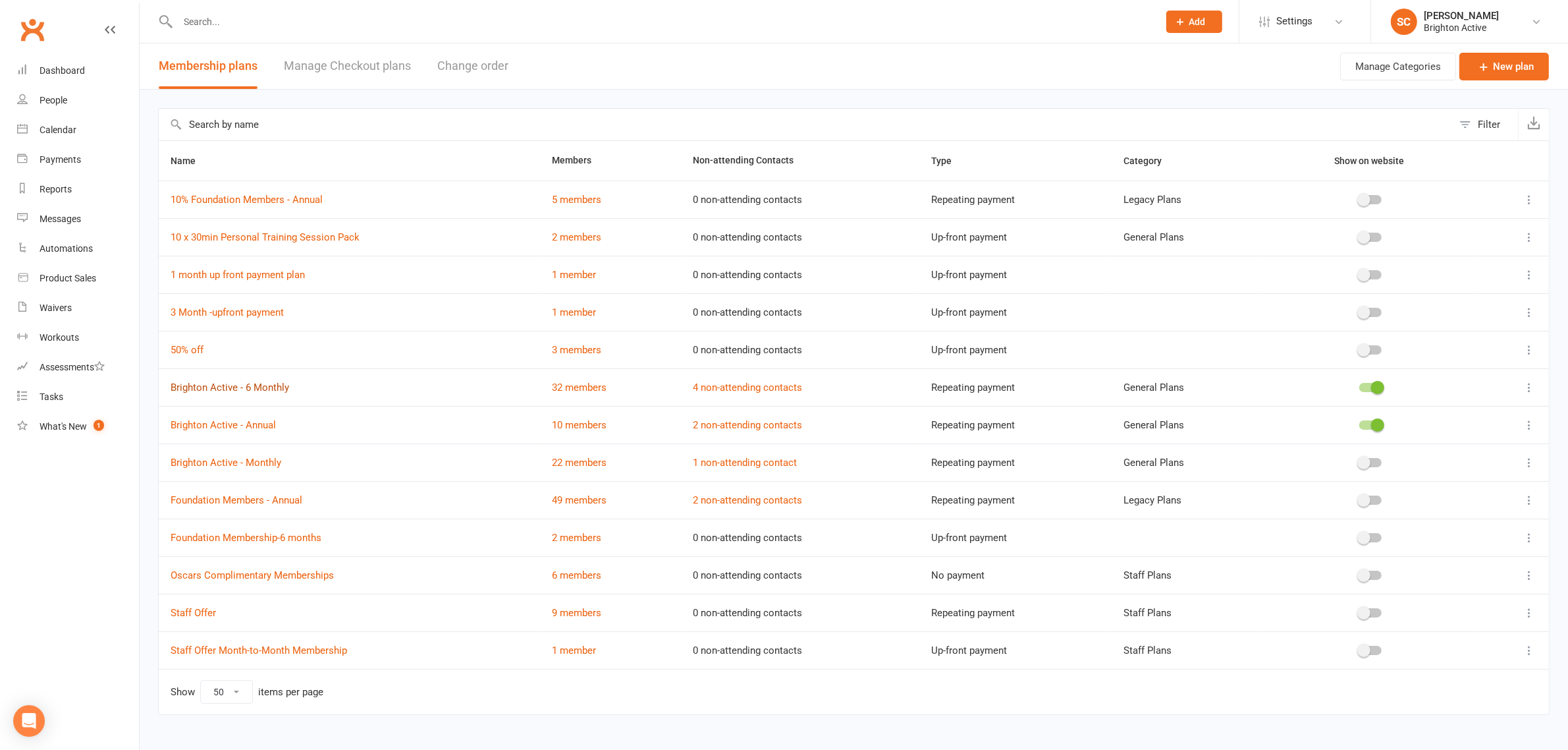
click at [269, 385] on link "Brighton Active - 6 Monthly" at bounding box center [229, 387] width 118 height 12
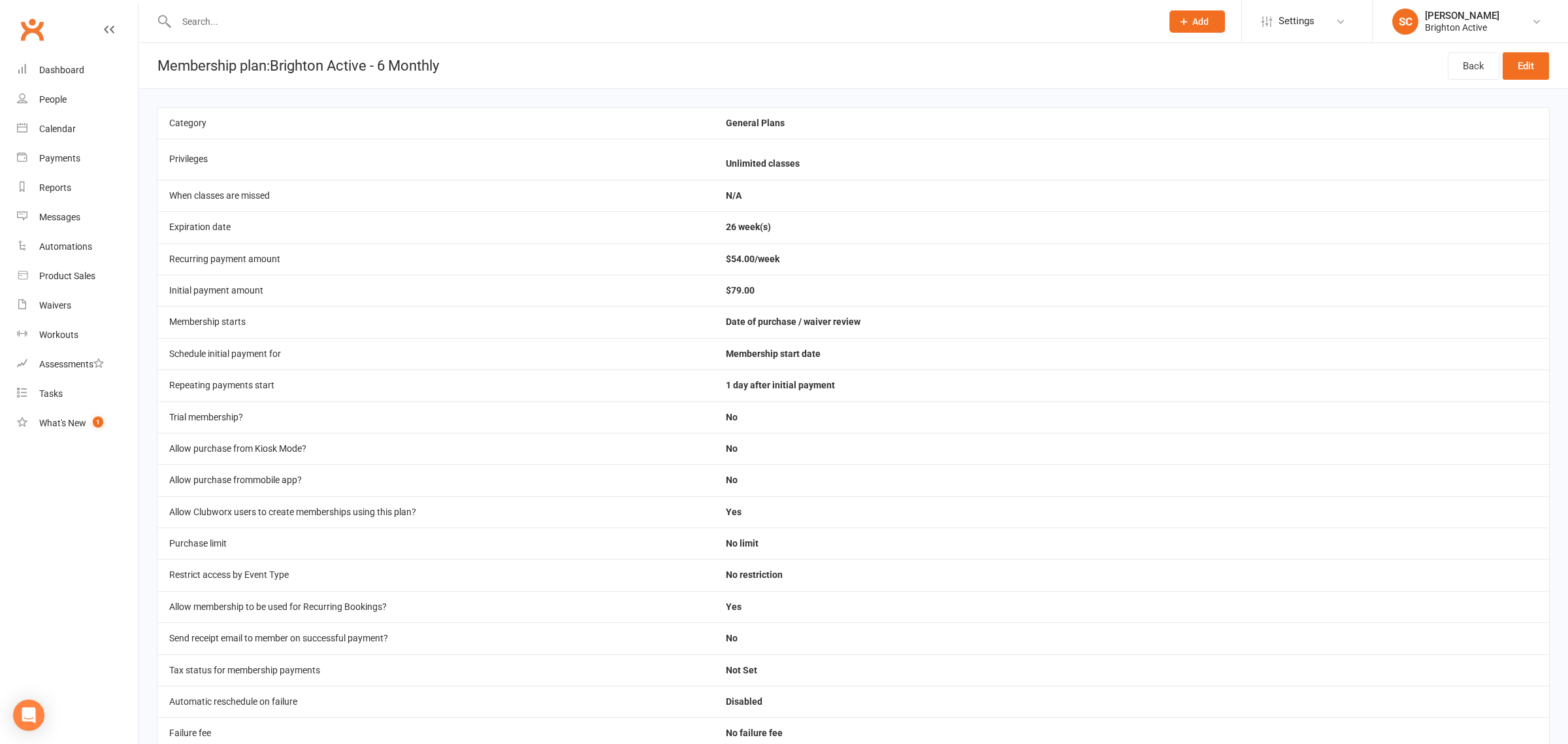
select select "50"
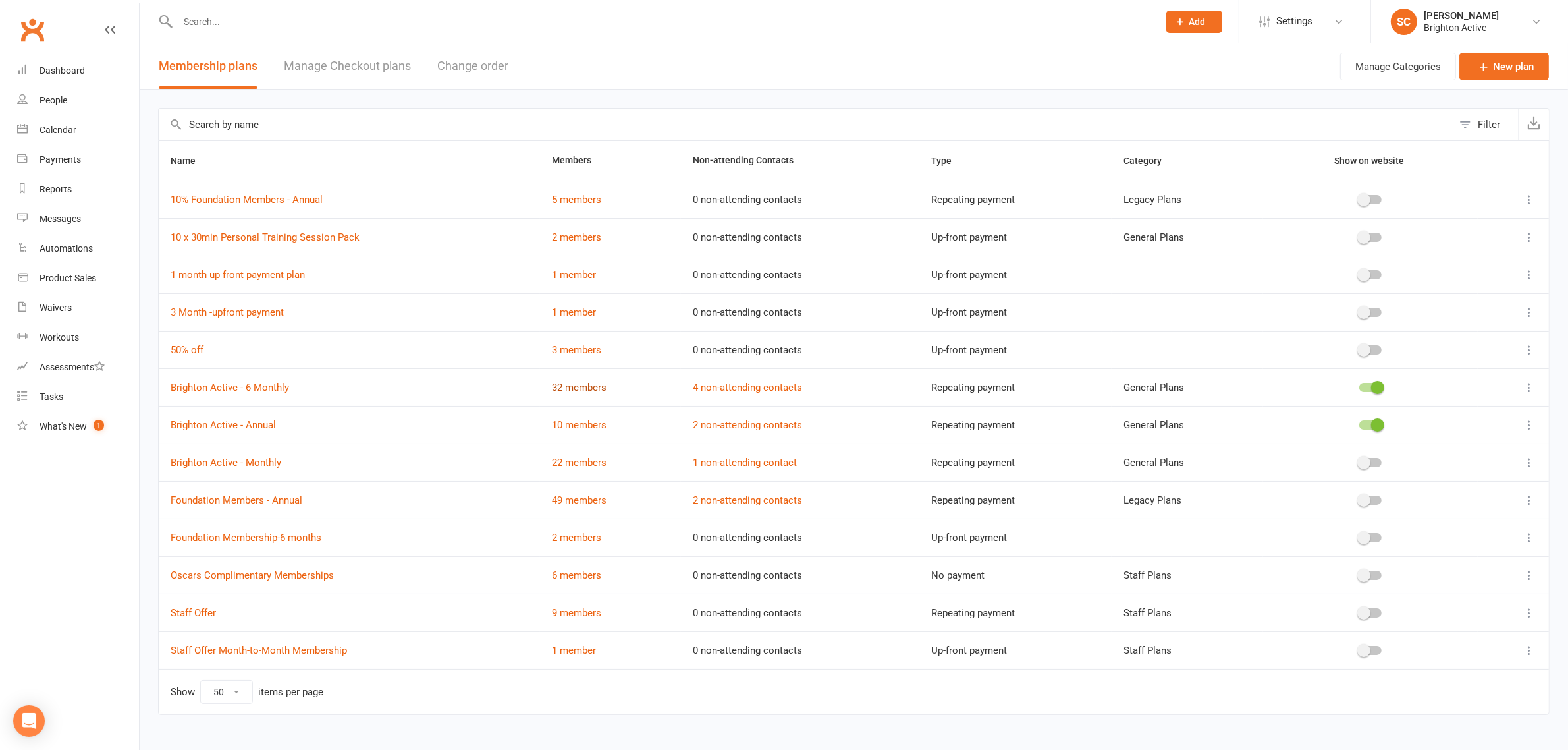
click at [586, 388] on link "32 members" at bounding box center [578, 387] width 55 height 12
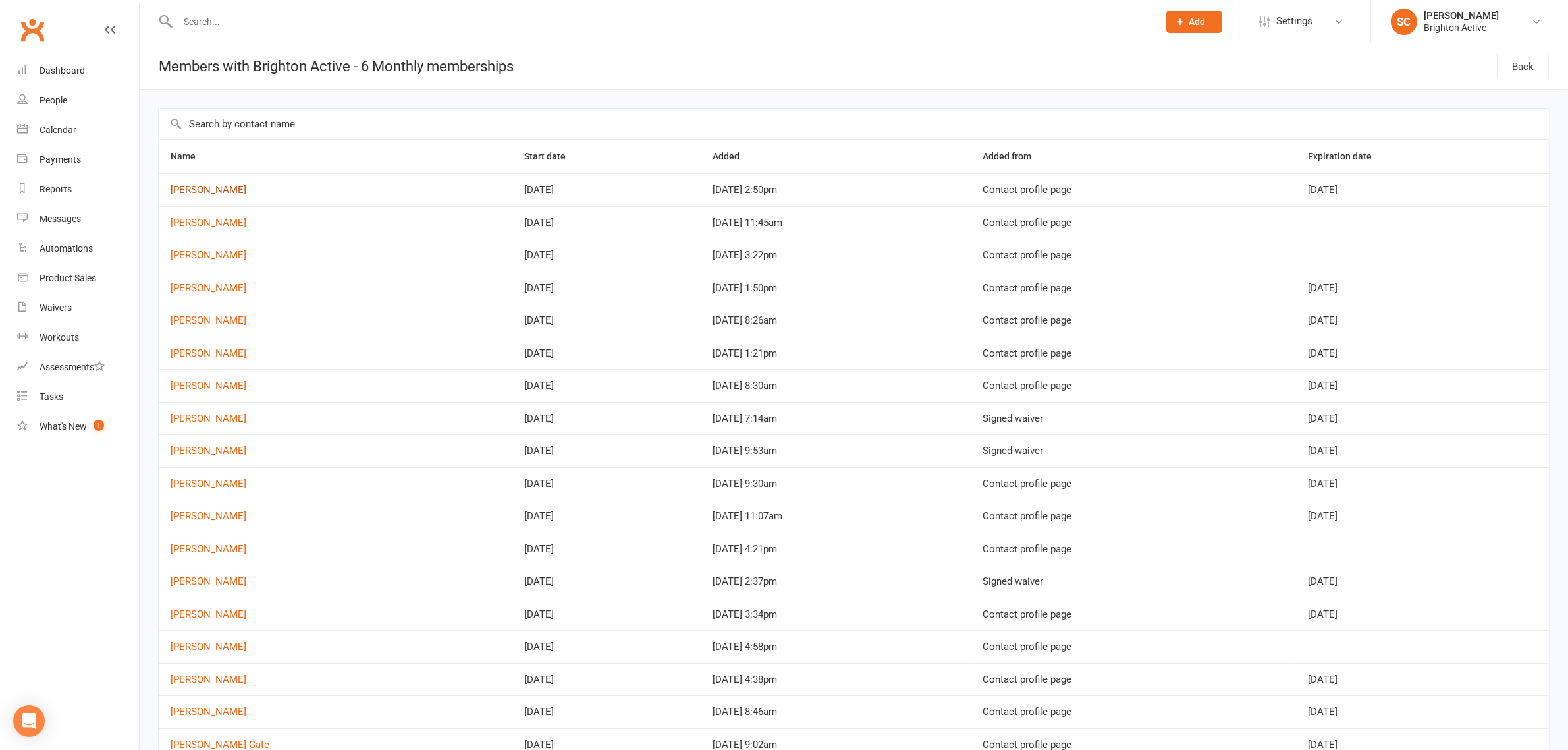
click at [209, 186] on link "[PERSON_NAME]" at bounding box center [208, 190] width 76 height 12
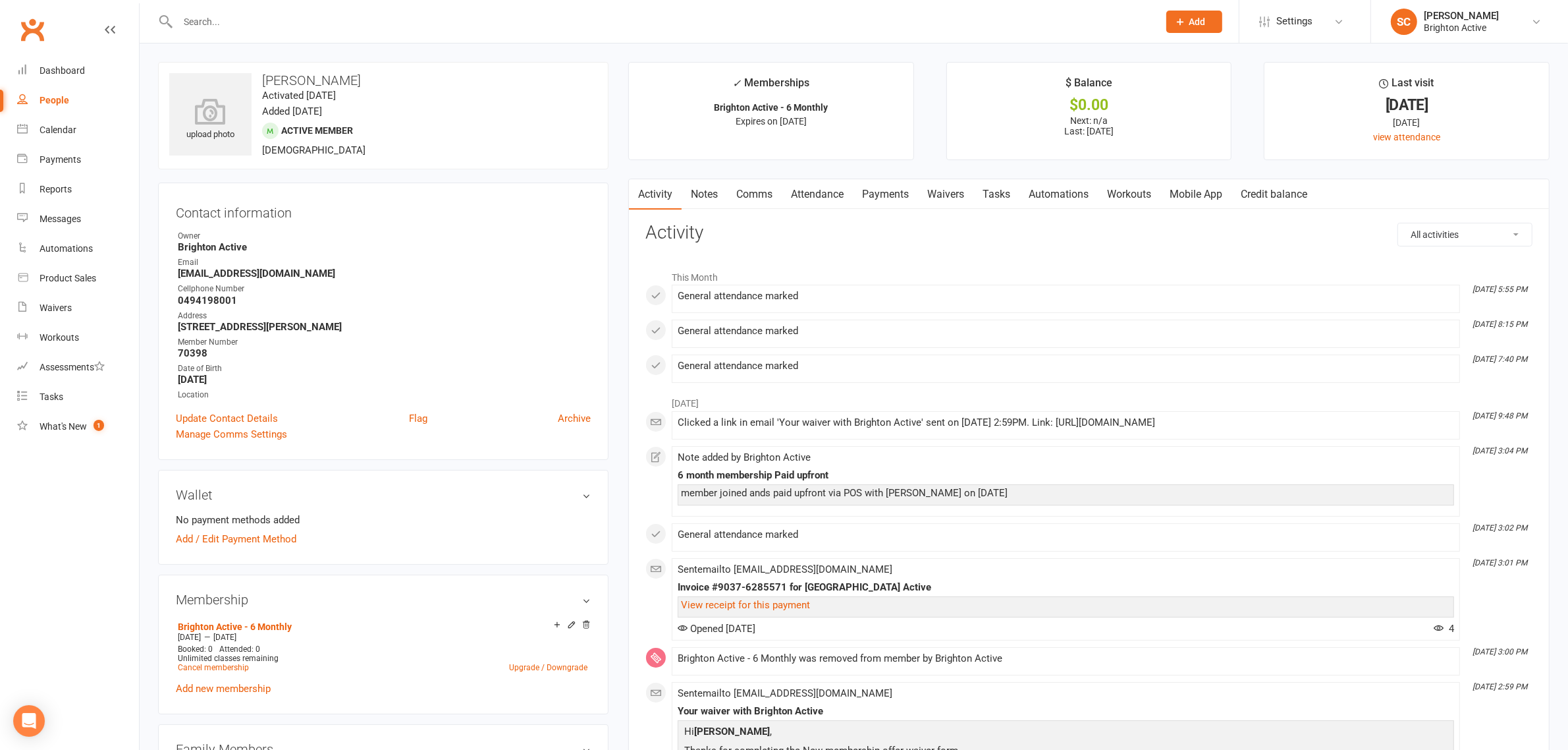
click at [908, 188] on link "Payments" at bounding box center [885, 194] width 65 height 30
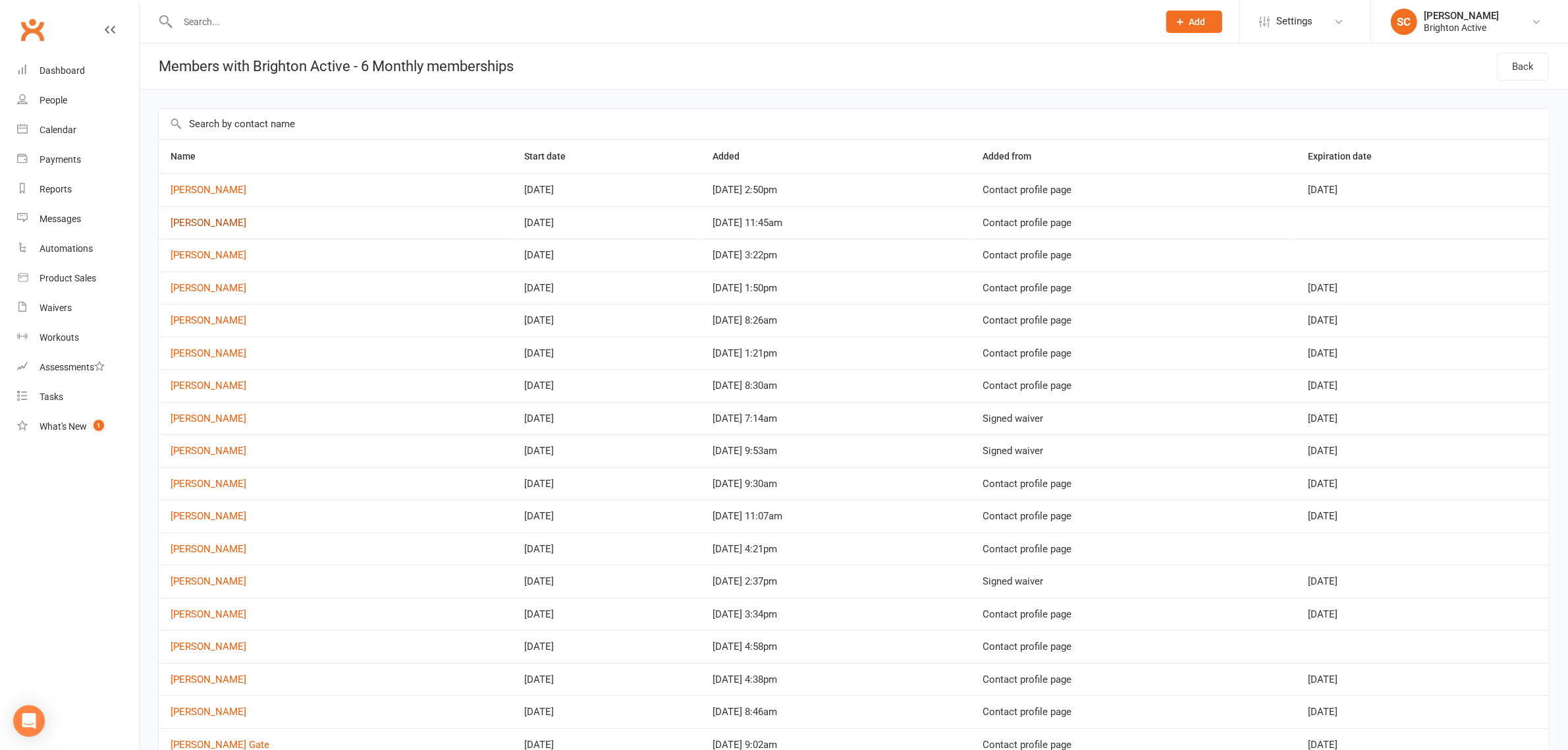
click at [207, 225] on link "[PERSON_NAME]" at bounding box center [208, 223] width 76 height 12
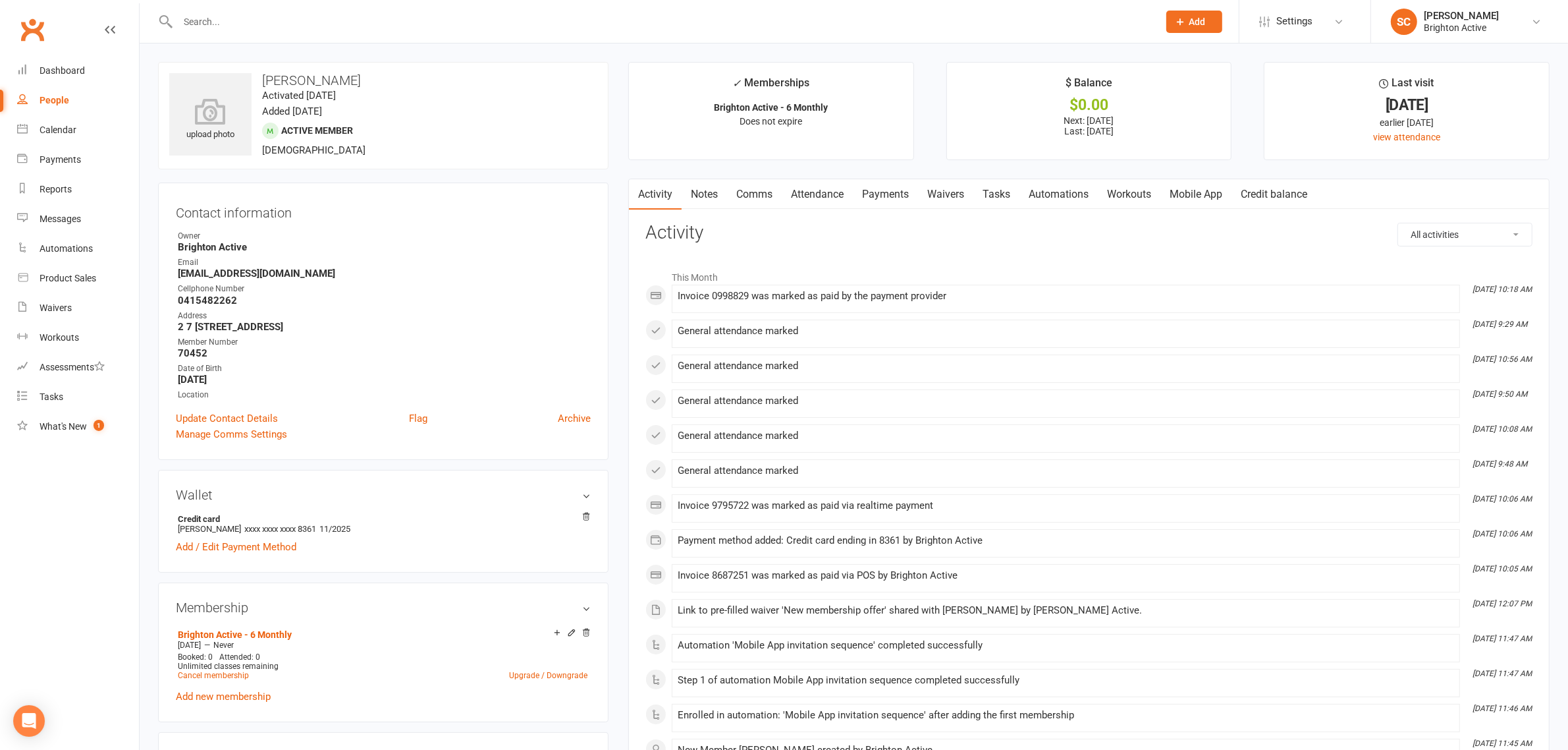
click at [897, 192] on link "Payments" at bounding box center [885, 194] width 65 height 30
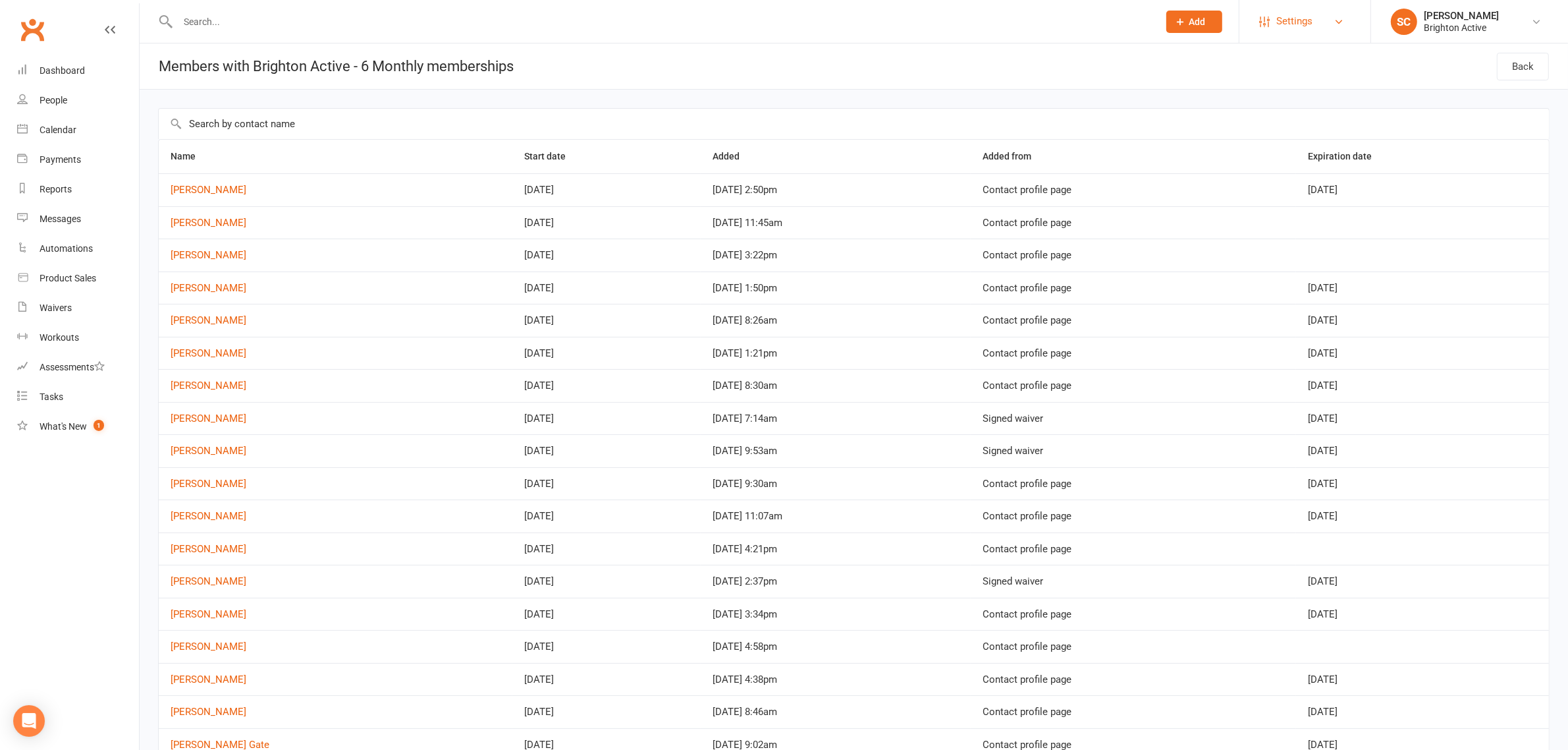
click at [1330, 25] on link "Settings" at bounding box center [1305, 22] width 92 height 30
click at [218, 354] on link "[PERSON_NAME]" at bounding box center [208, 354] width 76 height 12
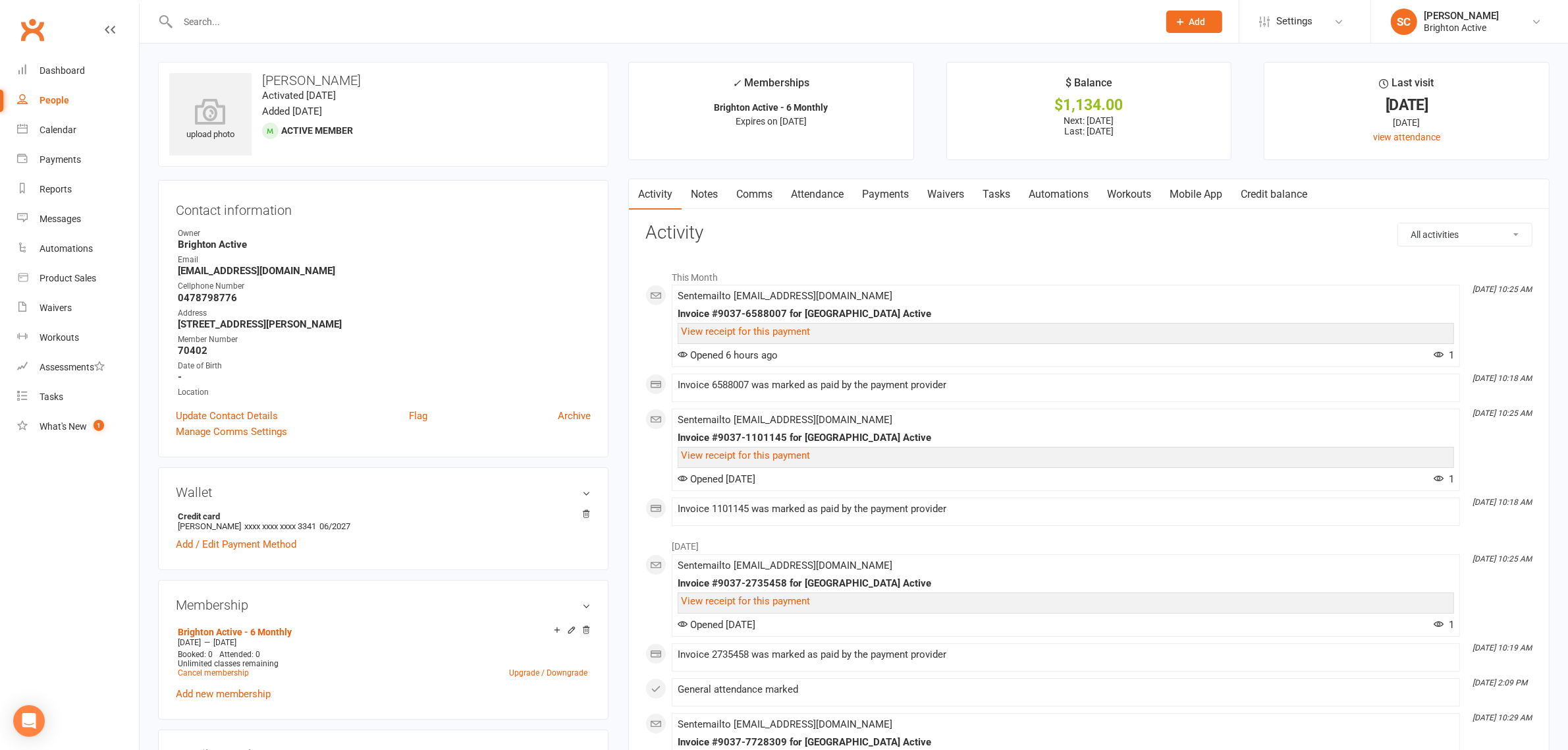
click at [886, 190] on link "Payments" at bounding box center [885, 194] width 65 height 30
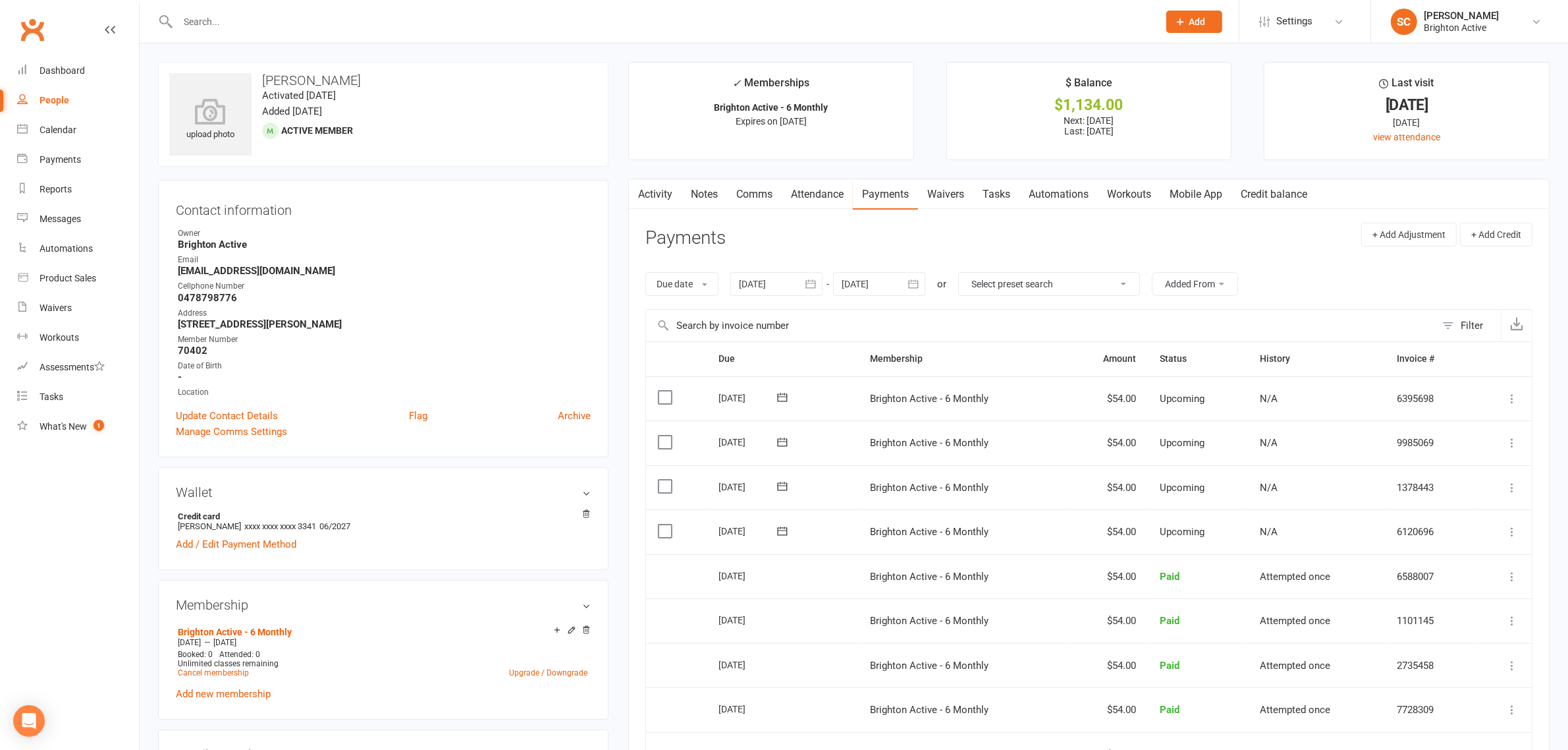
click at [60, 105] on div "People" at bounding box center [55, 100] width 30 height 11
select select "100"
